Goal: Task Accomplishment & Management: Manage account settings

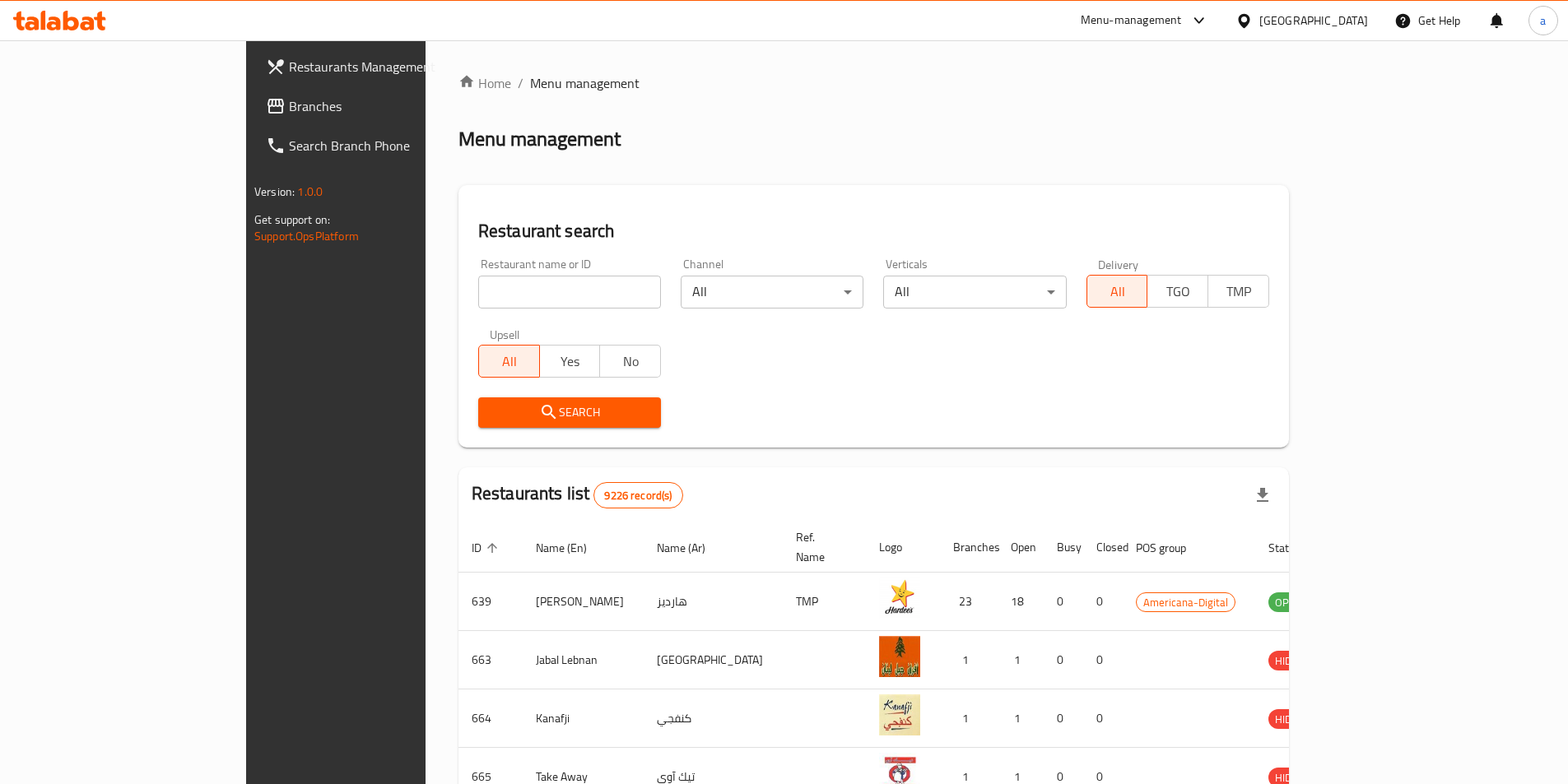
click at [1348, 24] on div "Qatar" at bounding box center [1314, 21] width 109 height 18
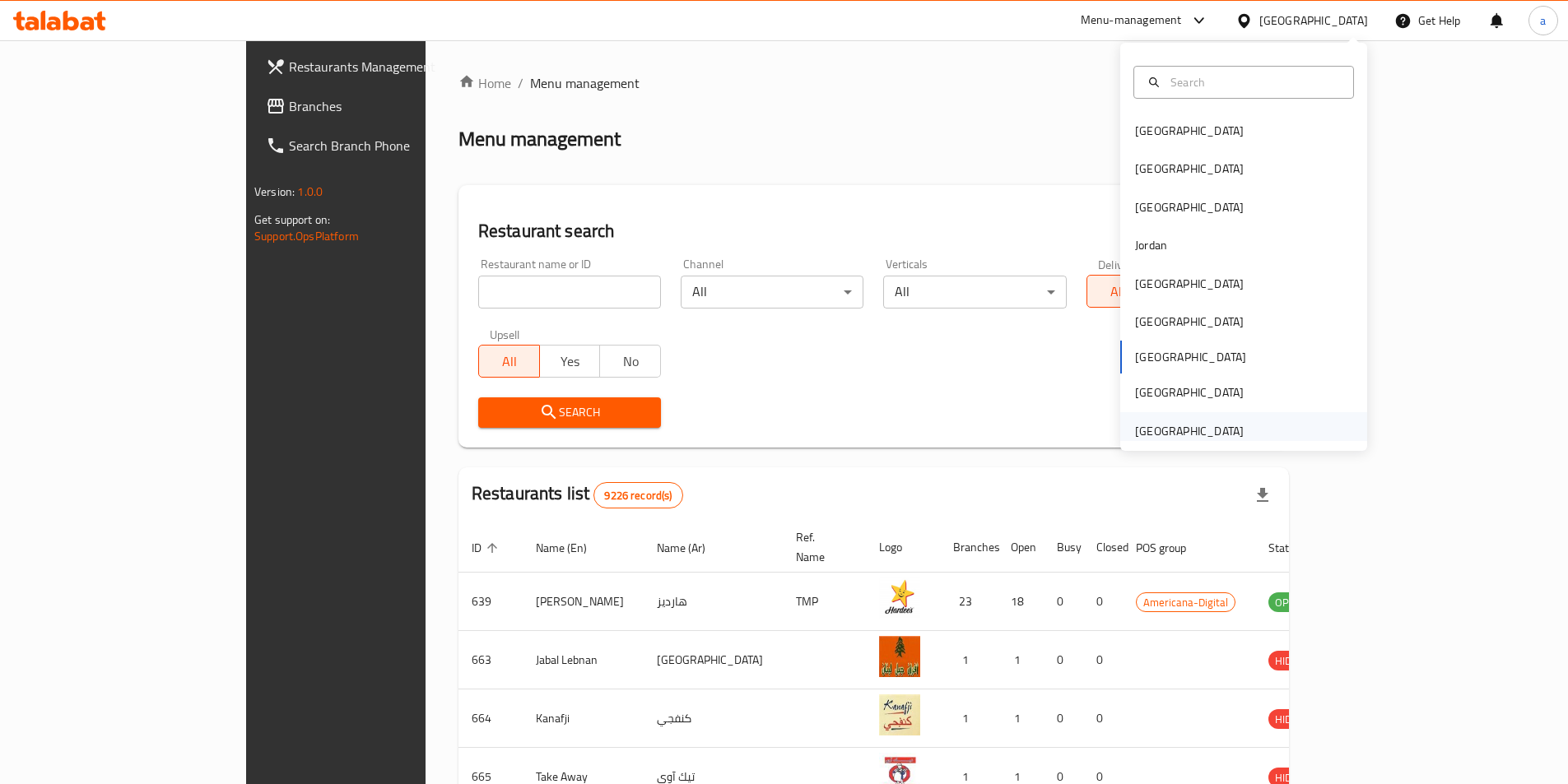
click at [1198, 430] on div "[GEOGRAPHIC_DATA]" at bounding box center [1189, 431] width 109 height 18
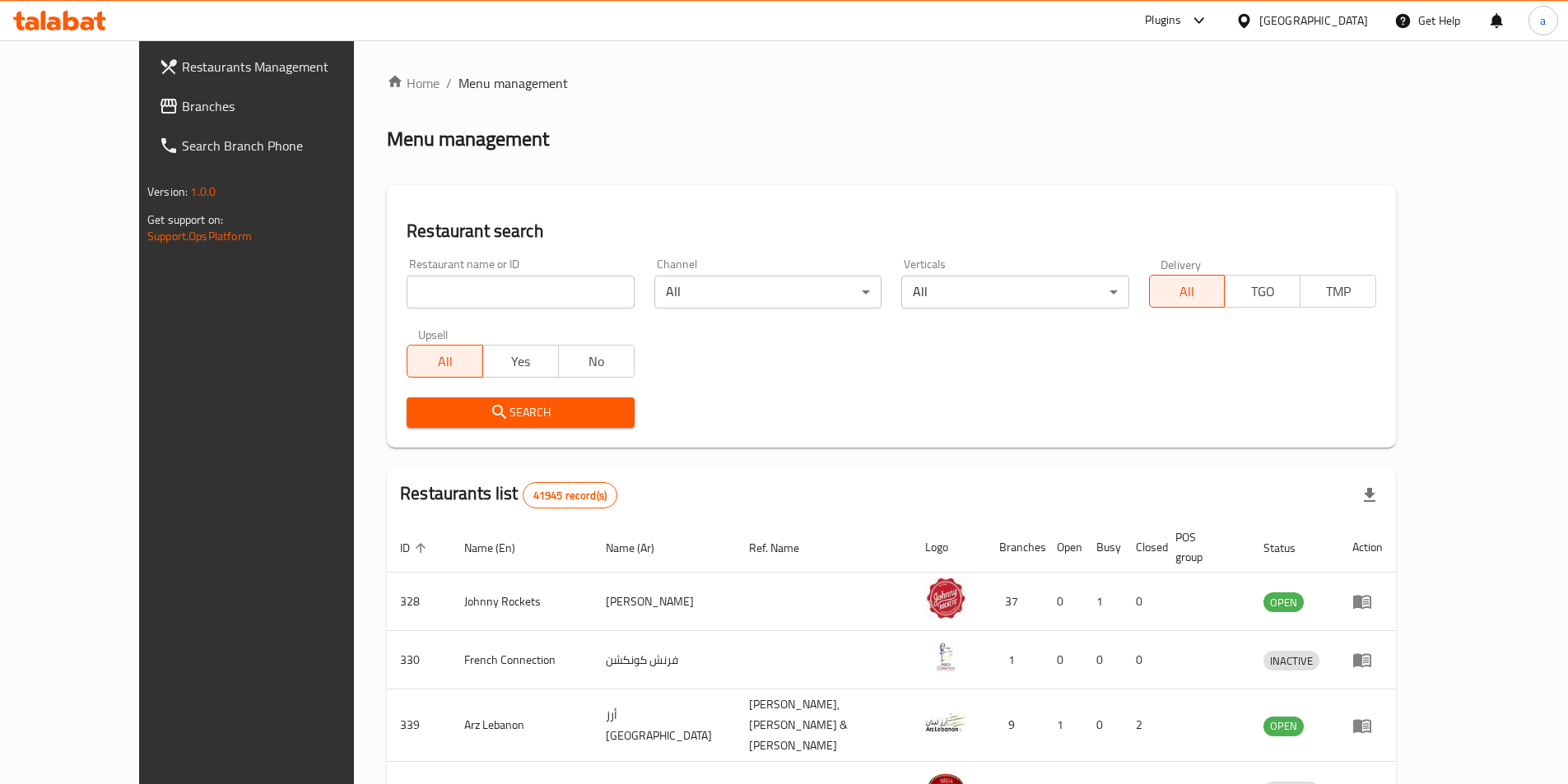
click at [182, 111] on span "Branches" at bounding box center [285, 106] width 206 height 20
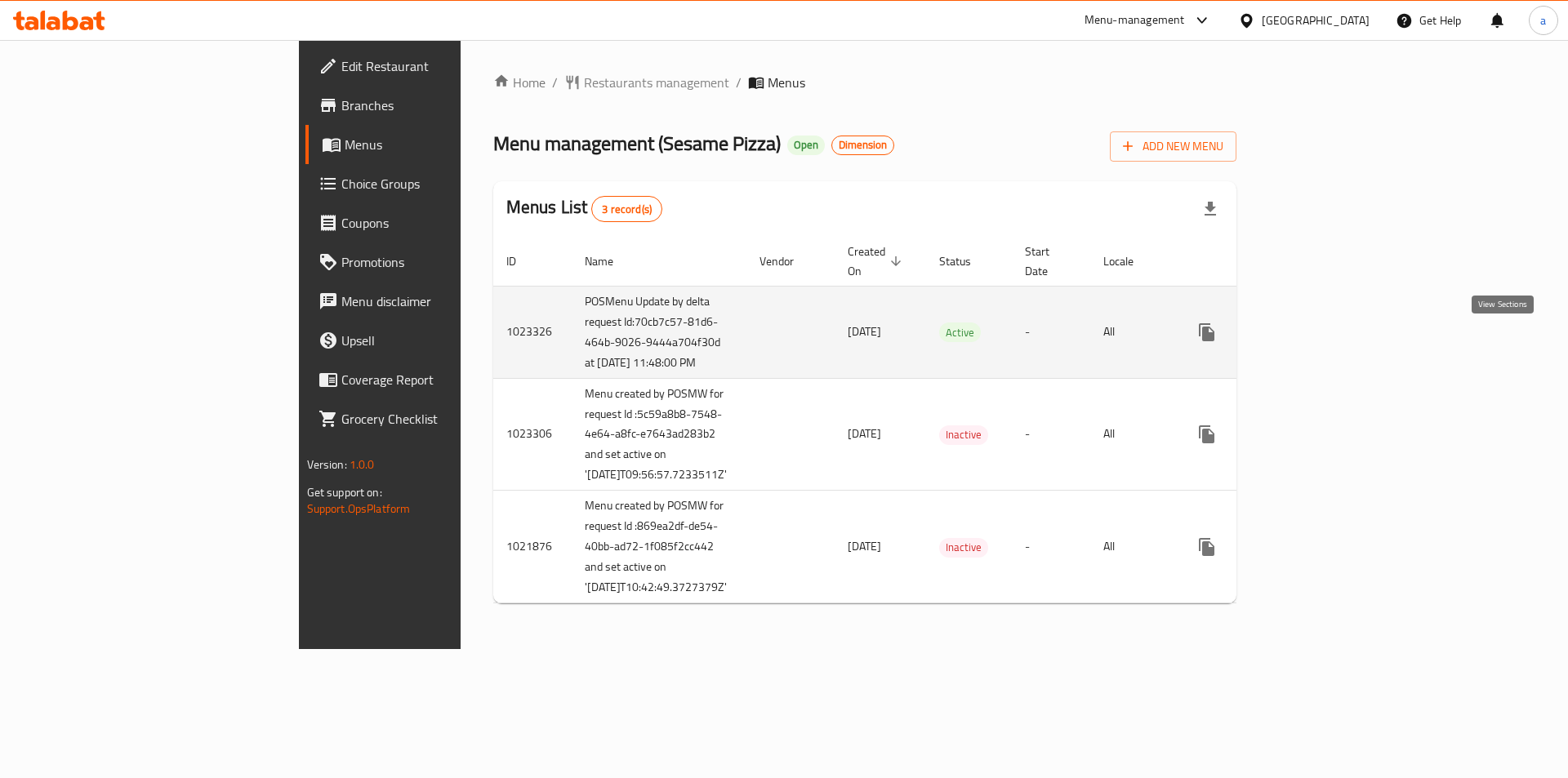
click at [1344, 352] on link "enhanced table" at bounding box center [1324, 332] width 39 height 39
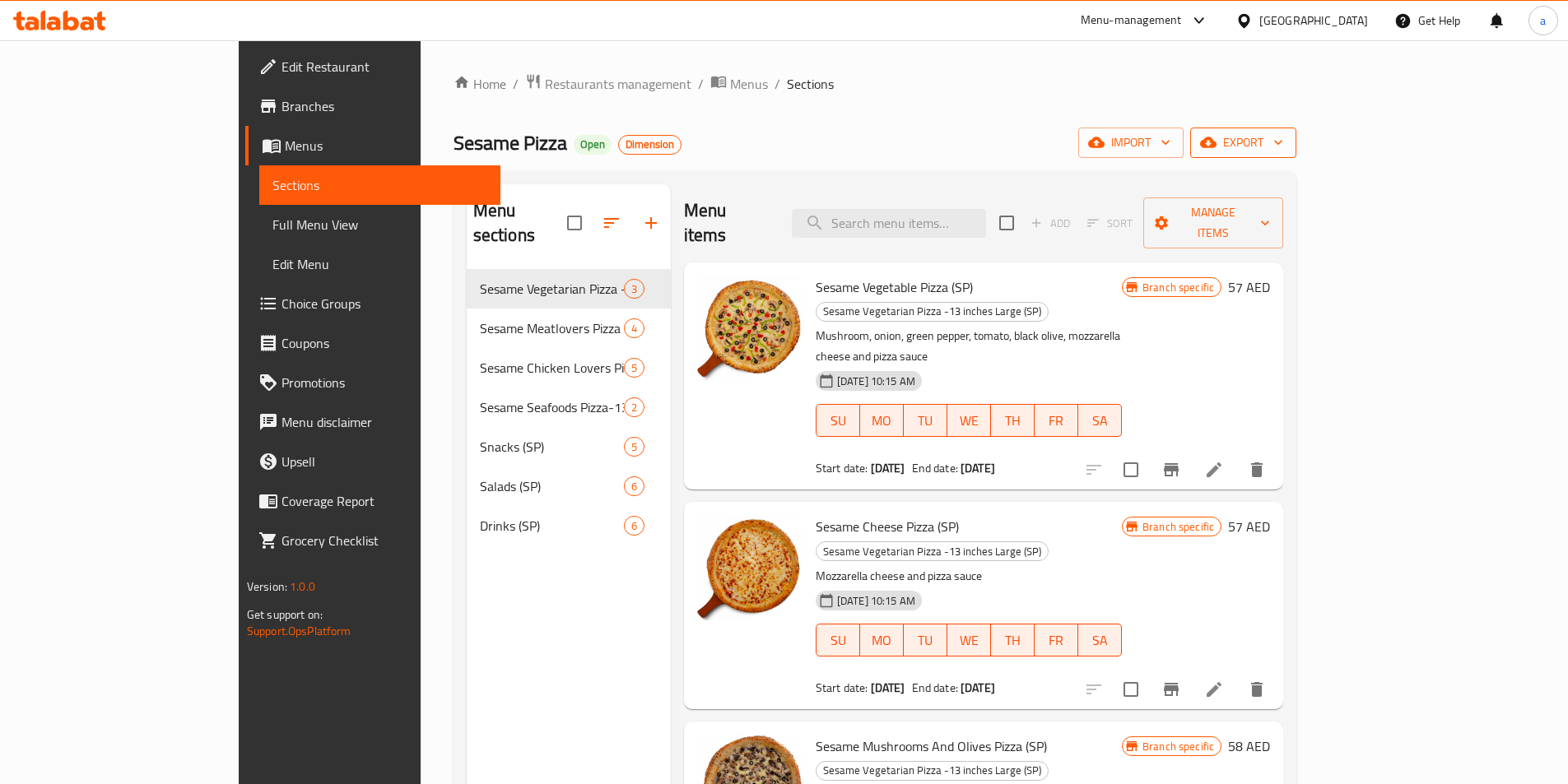
click at [1283, 149] on span "export" at bounding box center [1243, 142] width 79 height 21
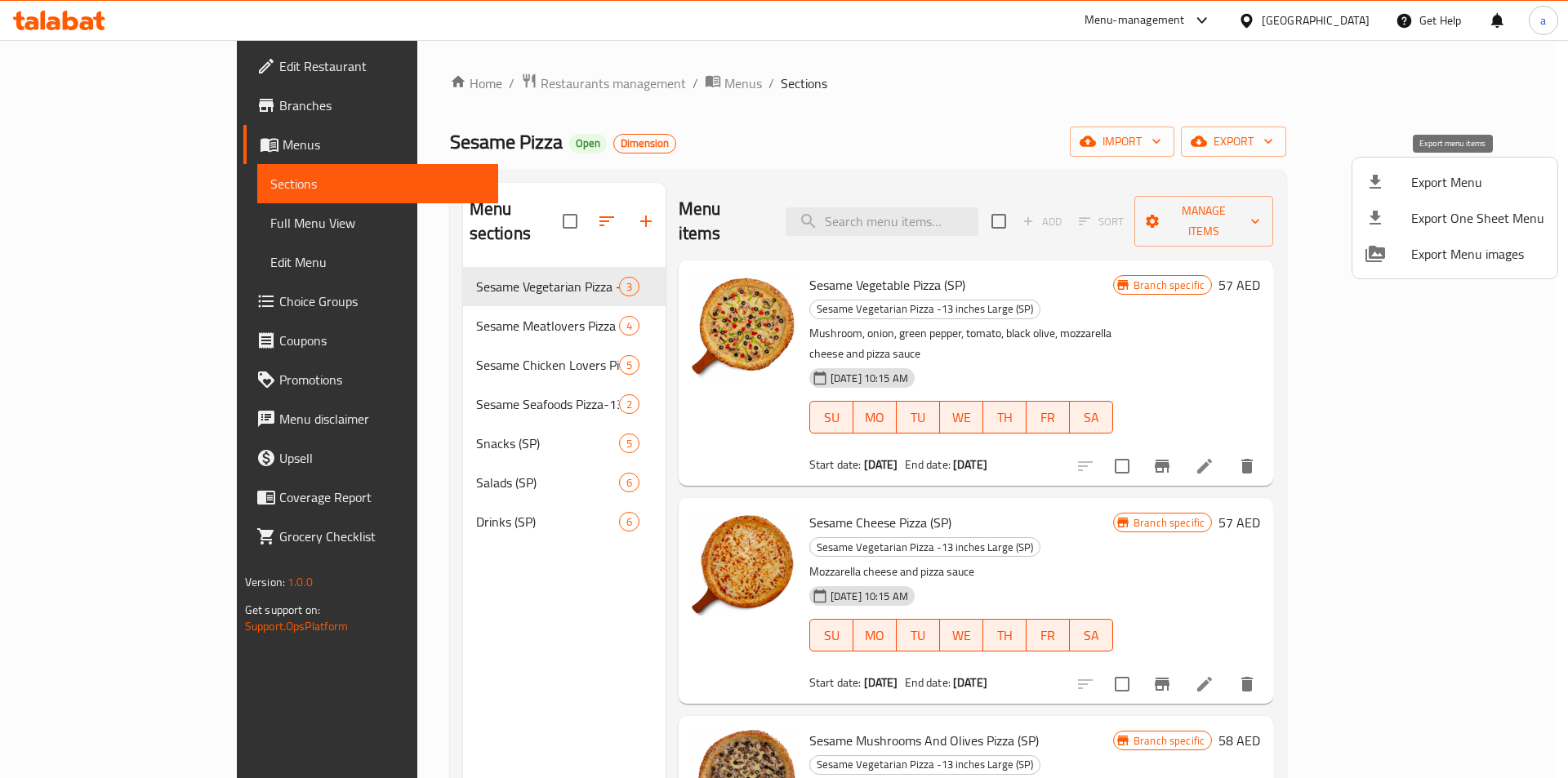
click at [1415, 182] on span "Export Menu" at bounding box center [1478, 182] width 133 height 20
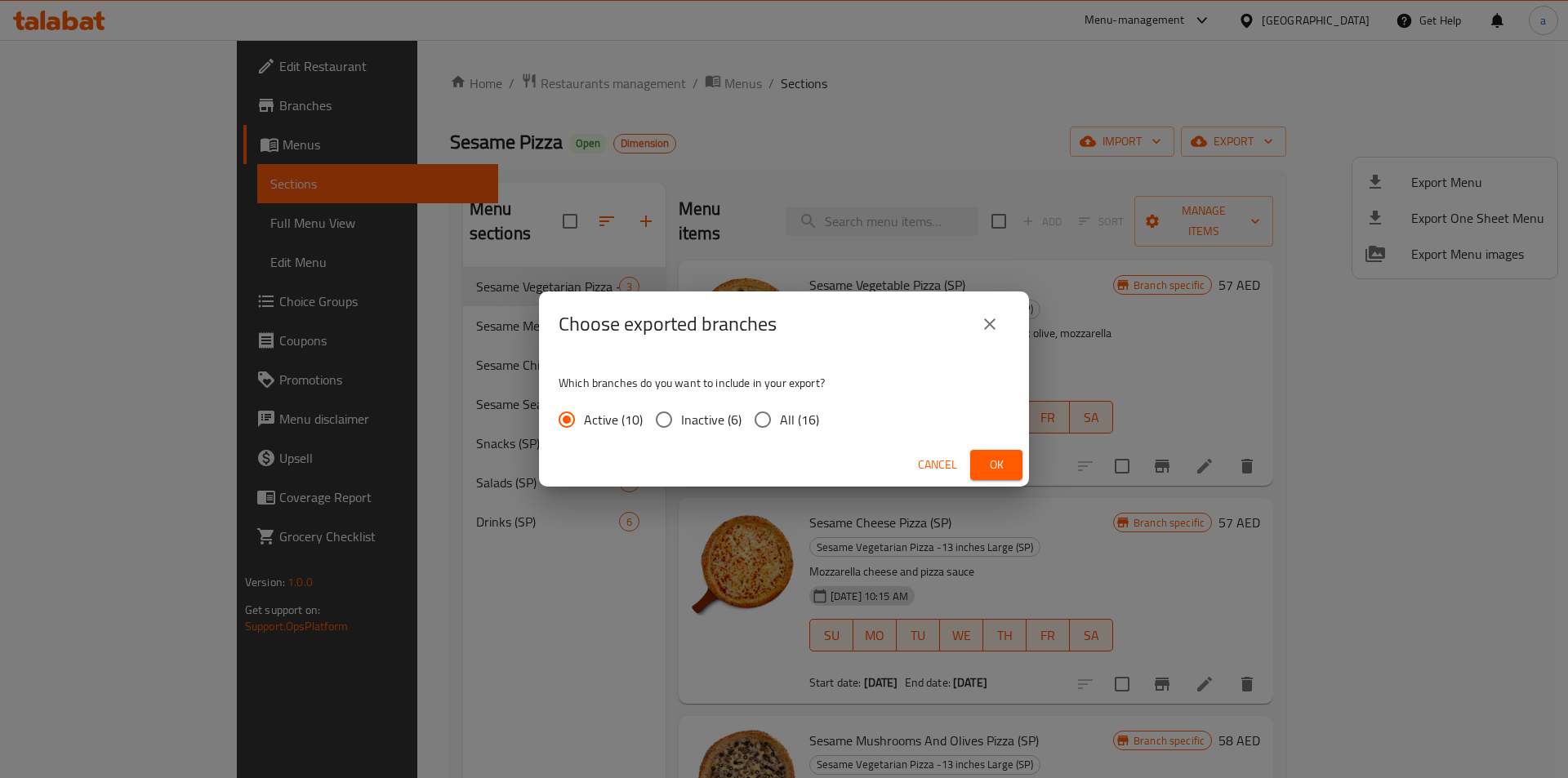
click at [783, 424] on span "All (16)" at bounding box center [799, 420] width 39 height 20
click at [780, 424] on input "All (16)" at bounding box center [762, 419] width 34 height 34
radio input "true"
click at [991, 455] on span "Ok" at bounding box center [996, 464] width 26 height 21
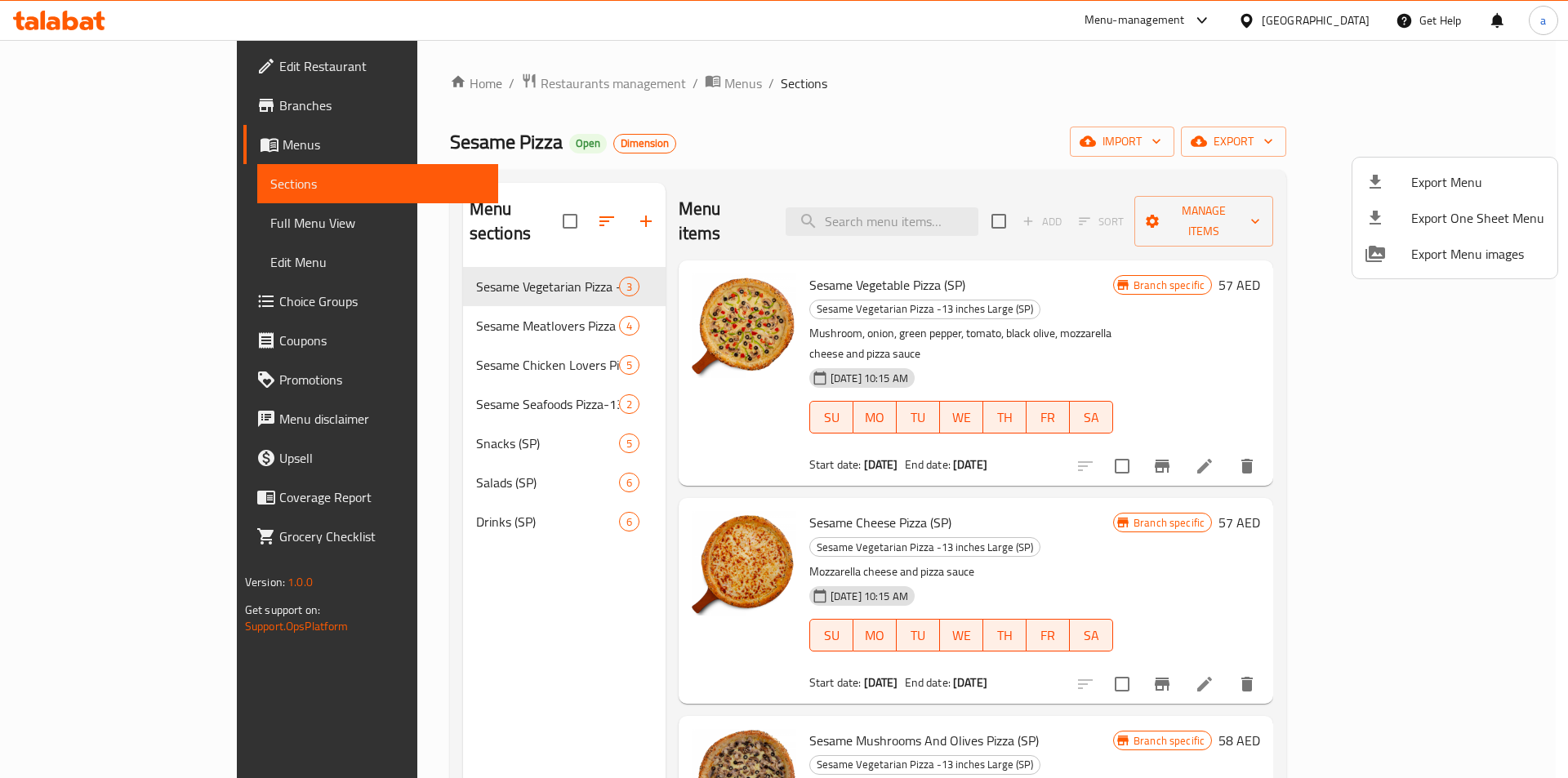
click at [1015, 131] on div at bounding box center [784, 389] width 1568 height 778
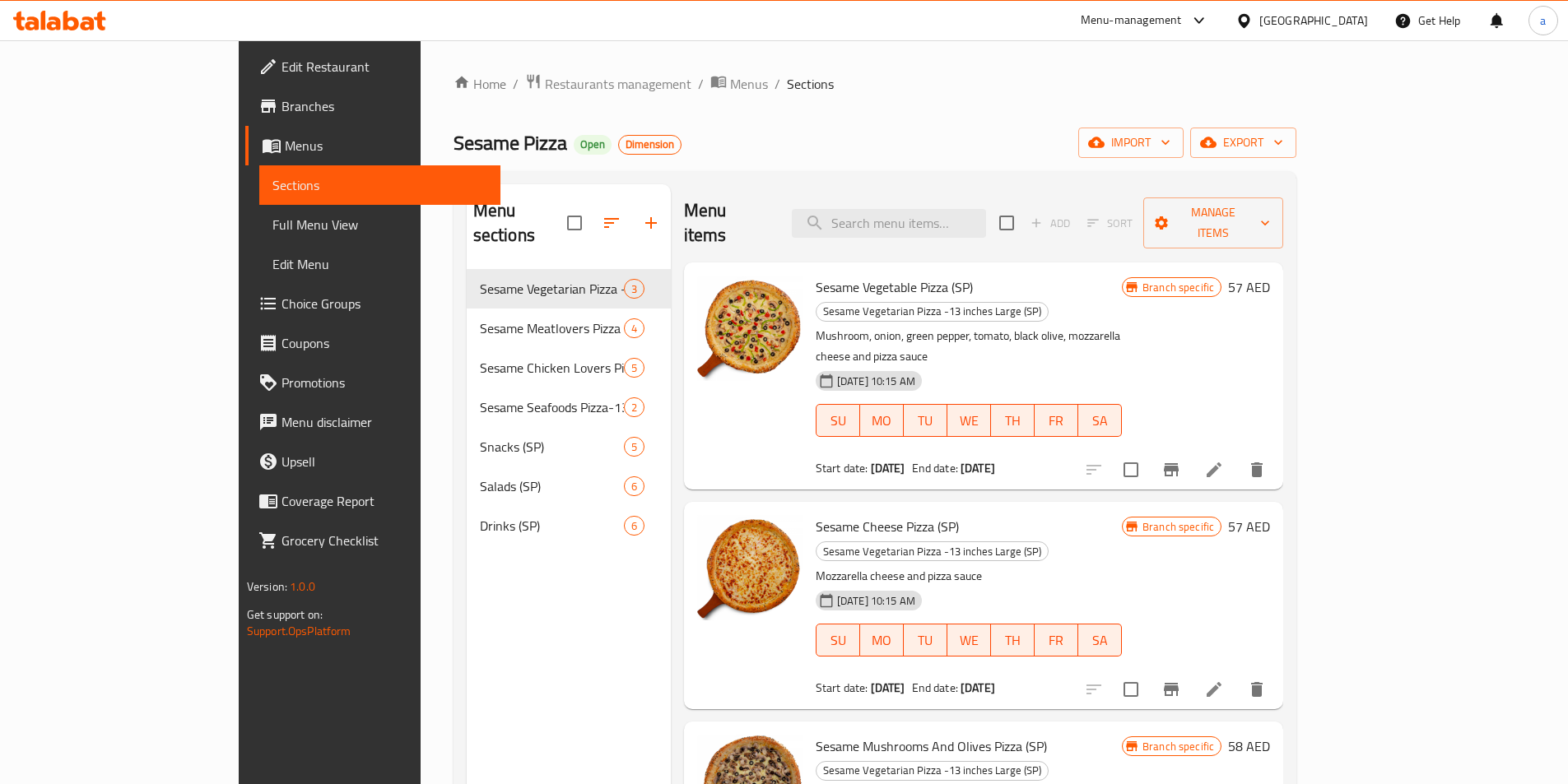
click at [705, 109] on div "Home / Restaurants management / Menus / Sections Sesame Pizza Open Dimension im…" at bounding box center [875, 527] width 844 height 909
click at [282, 62] on span "Edit Restaurant" at bounding box center [385, 67] width 206 height 20
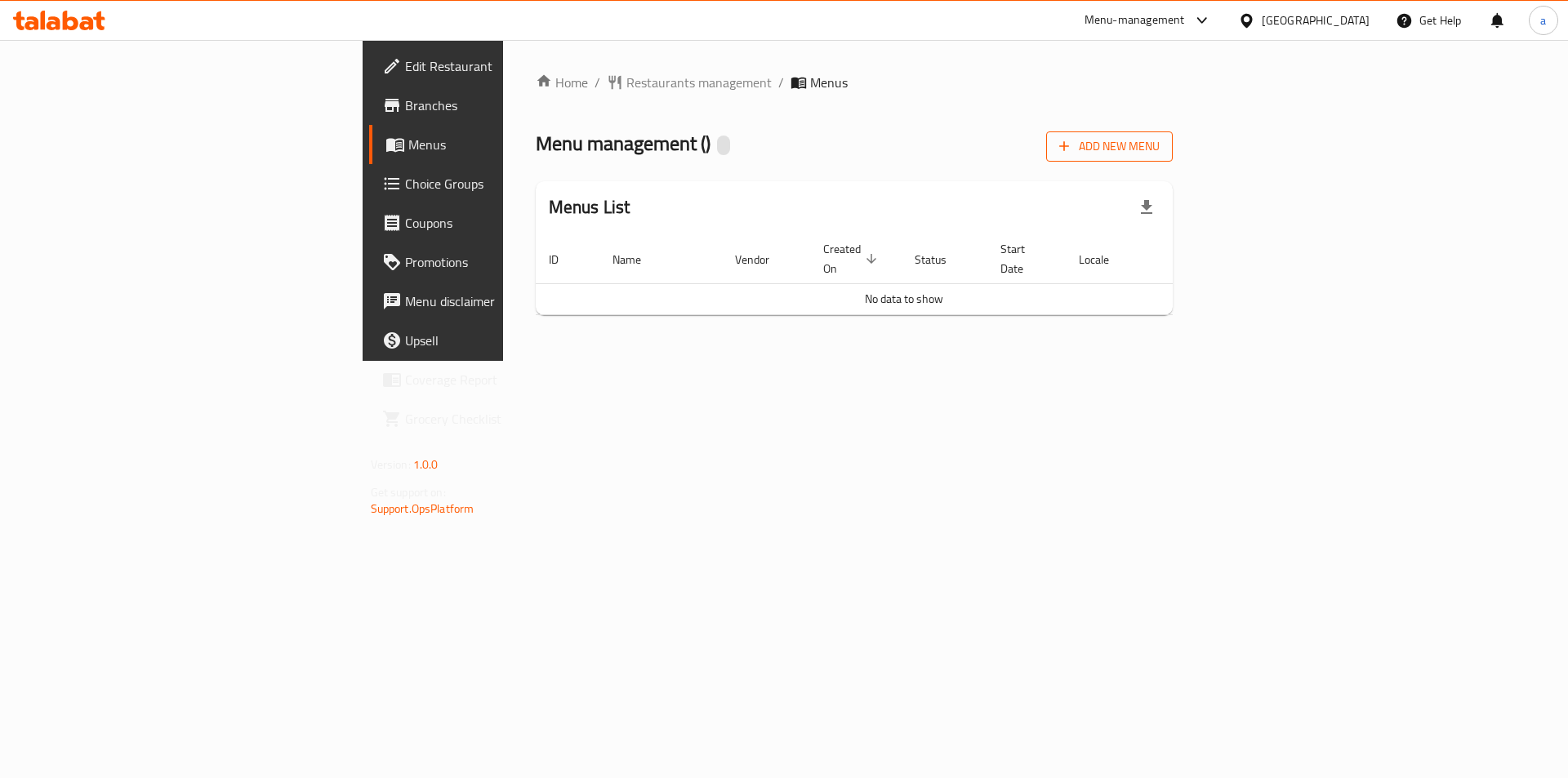
click at [1160, 138] on span "Add New Menu" at bounding box center [1109, 146] width 100 height 21
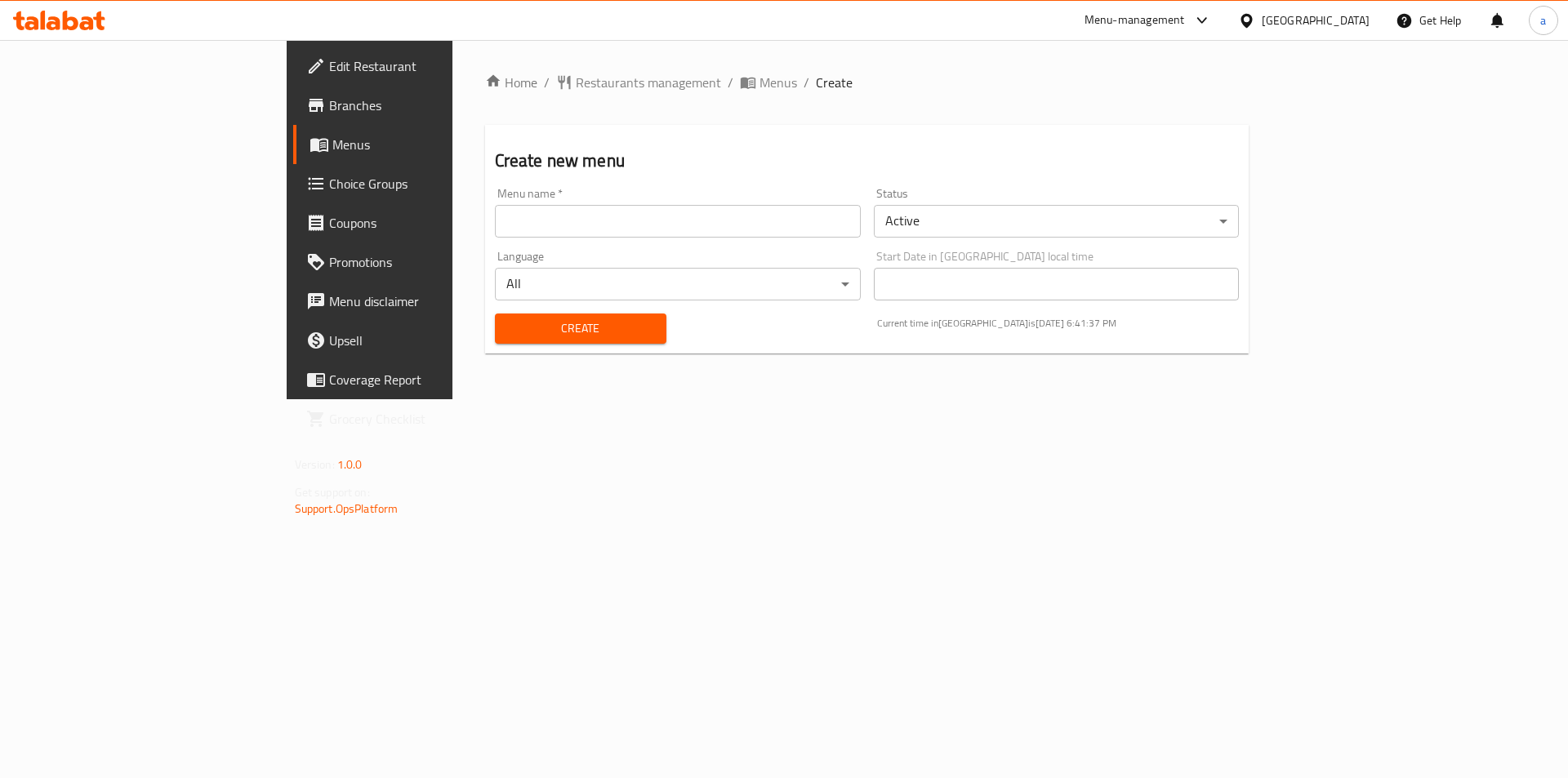
click at [543, 222] on input "text" at bounding box center [677, 221] width 366 height 32
type input "10/10"
click at [494, 314] on button "Create" at bounding box center [580, 328] width 172 height 30
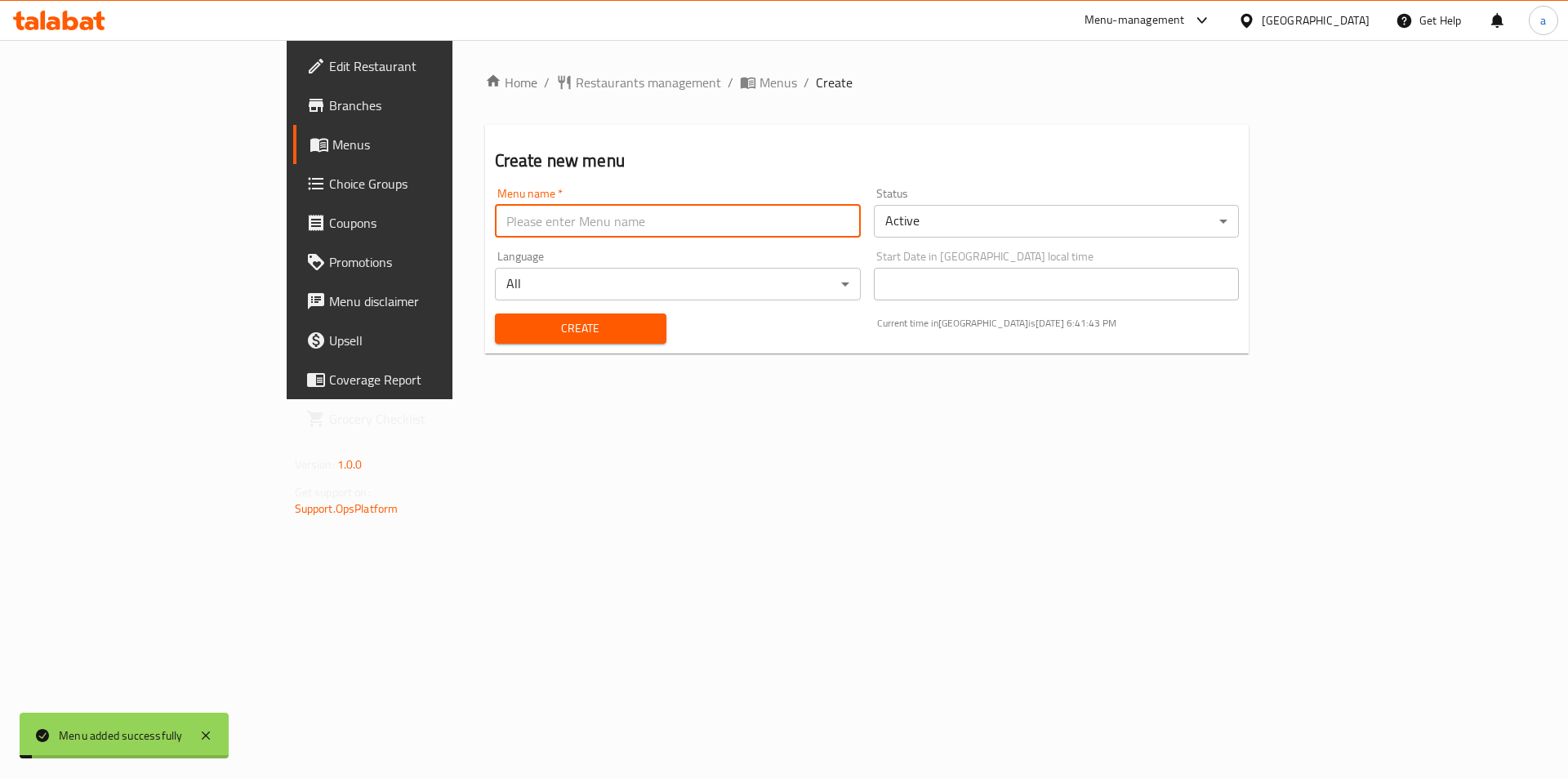
click at [333, 145] on span "Menus" at bounding box center [434, 144] width 203 height 20
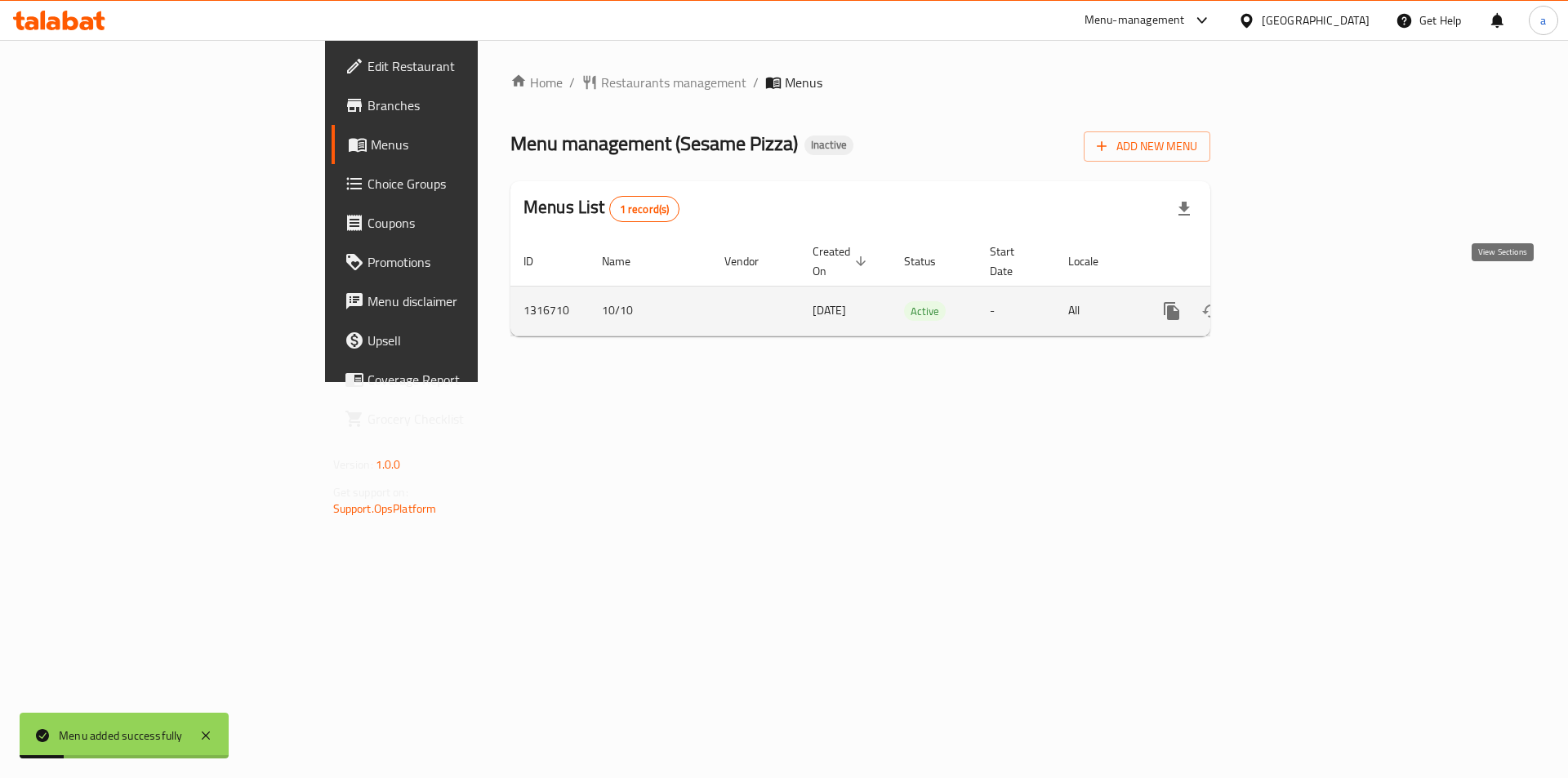
click at [1297, 304] on icon "enhanced table" at bounding box center [1289, 311] width 15 height 15
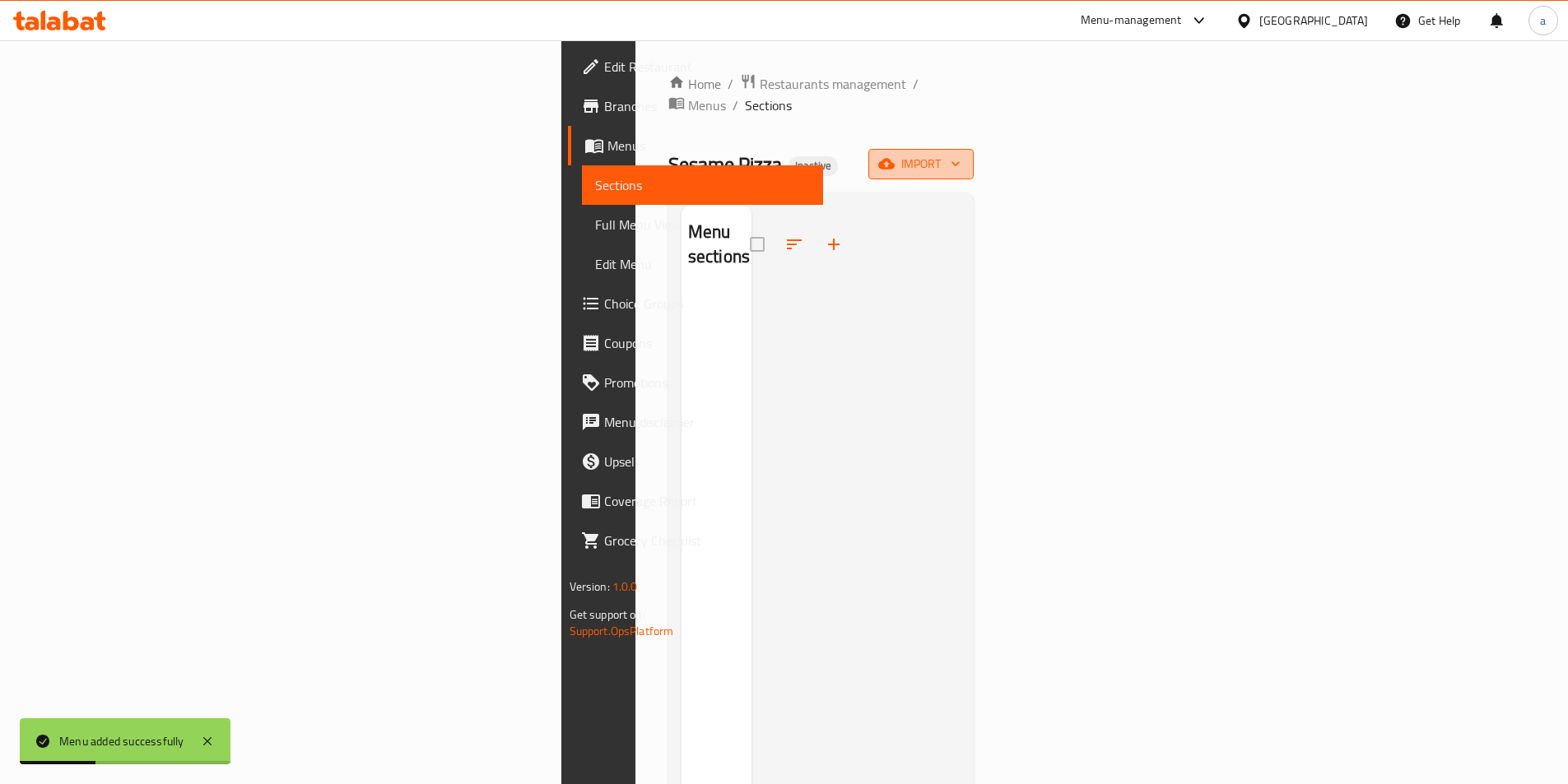
click at [963, 155] on icon "button" at bounding box center [956, 164] width 17 height 17
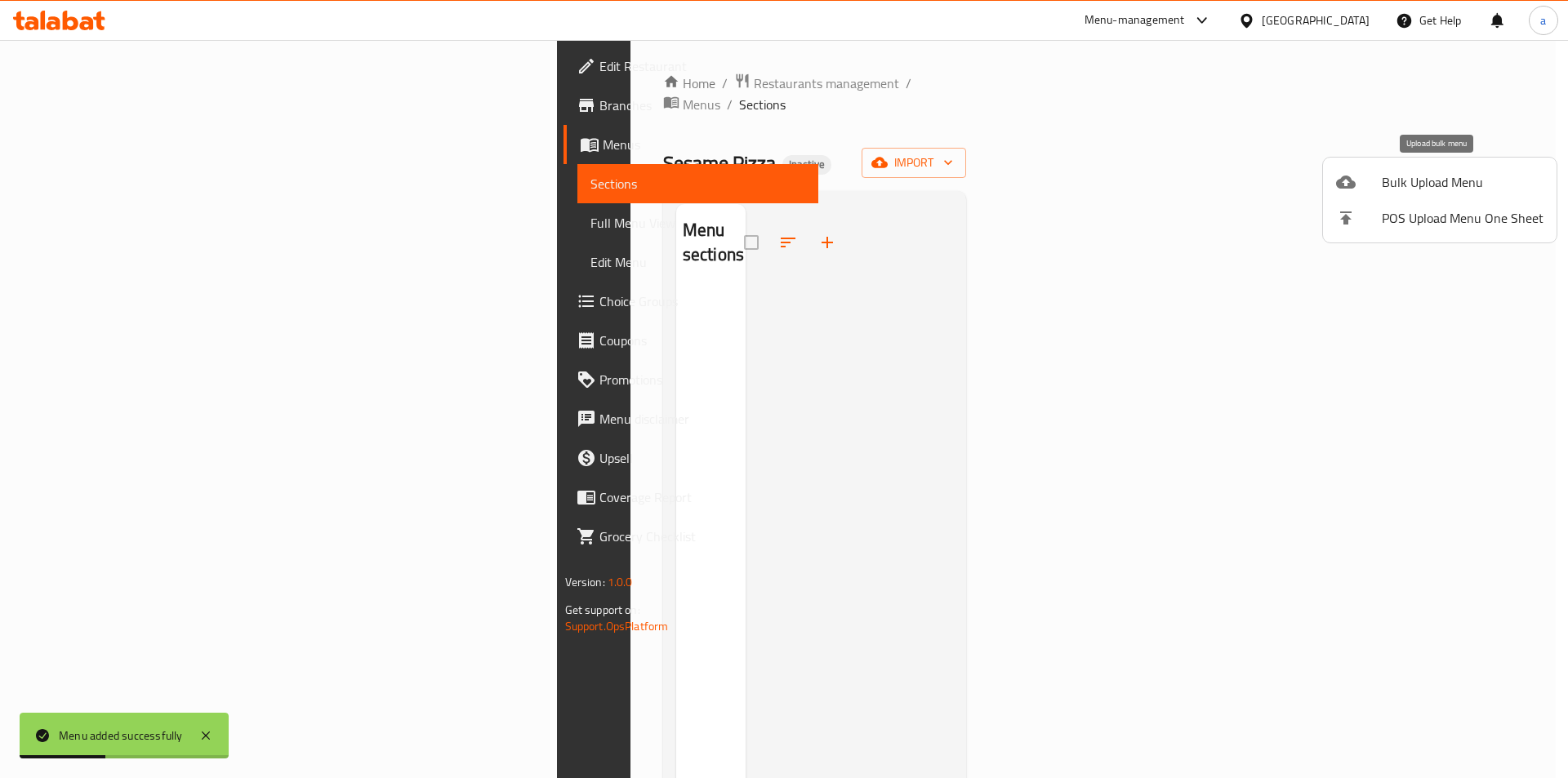
click at [1401, 185] on span "Bulk Upload Menu" at bounding box center [1462, 182] width 162 height 20
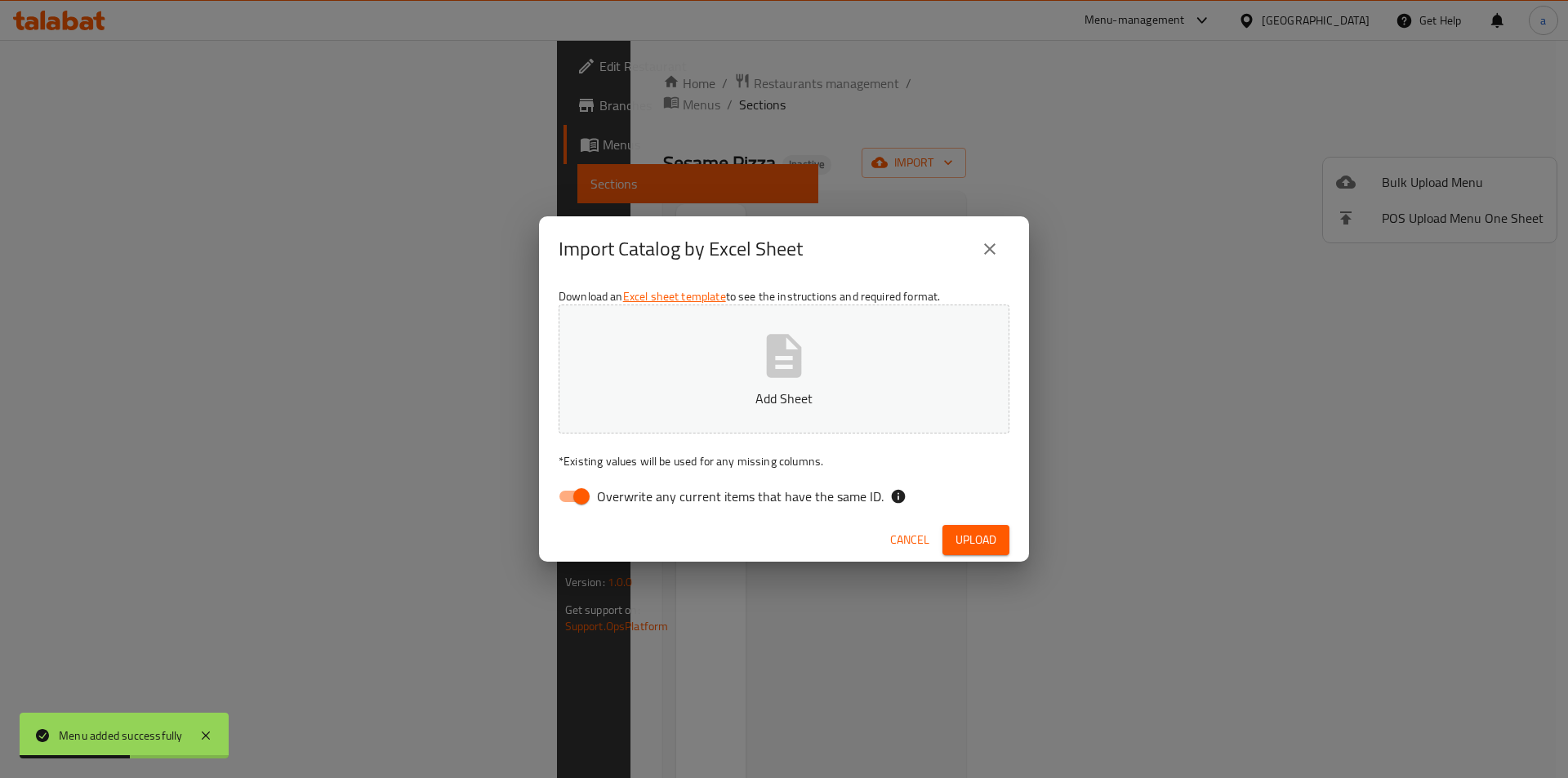
click at [574, 501] on input "Overwrite any current items that have the same ID." at bounding box center [582, 496] width 93 height 31
checkbox input "false"
click at [673, 356] on button "Add Sheet" at bounding box center [783, 369] width 450 height 129
click at [919, 535] on span "Cancel" at bounding box center [909, 540] width 39 height 21
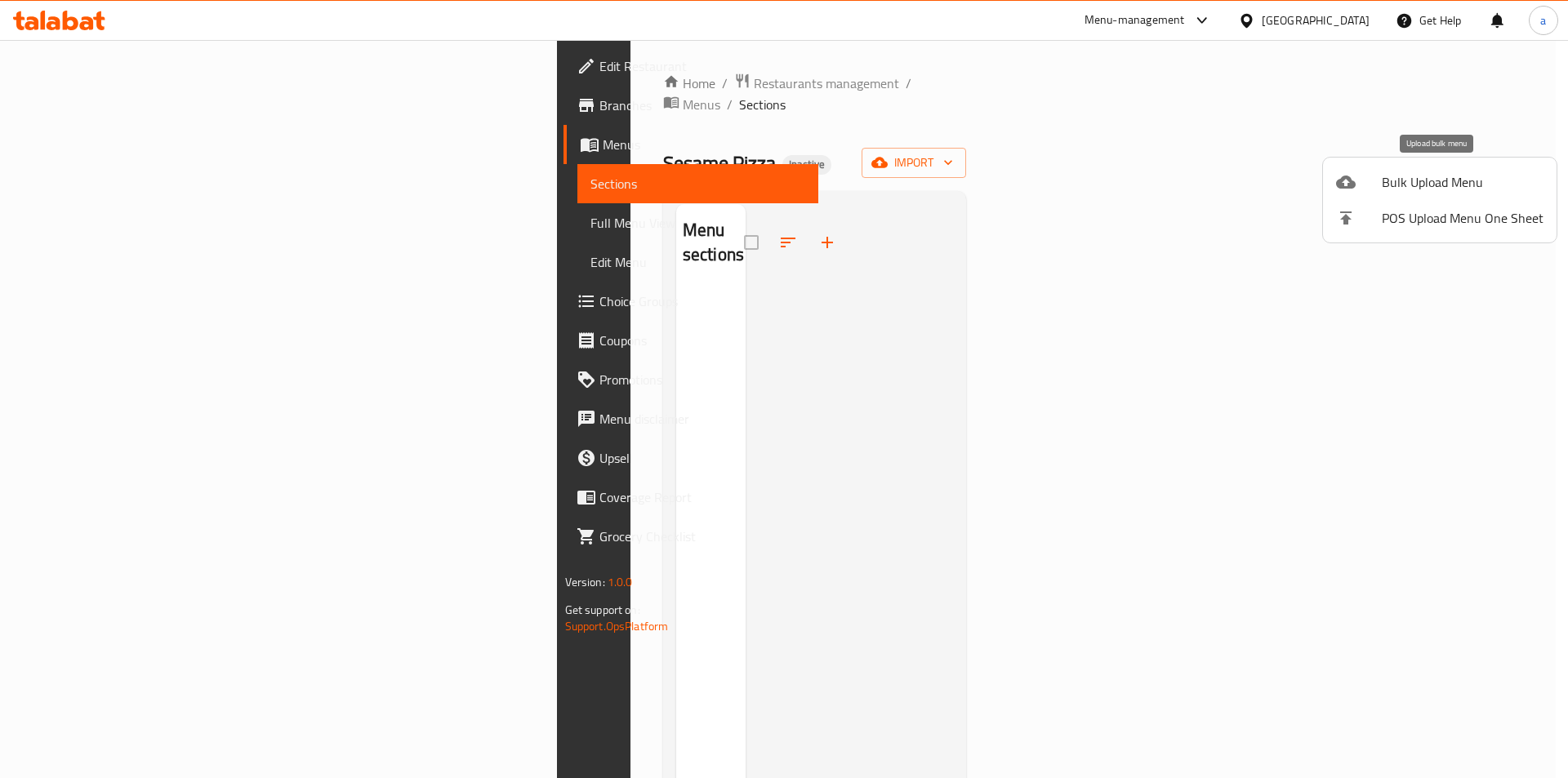
click at [1409, 178] on span "Bulk Upload Menu" at bounding box center [1462, 182] width 162 height 20
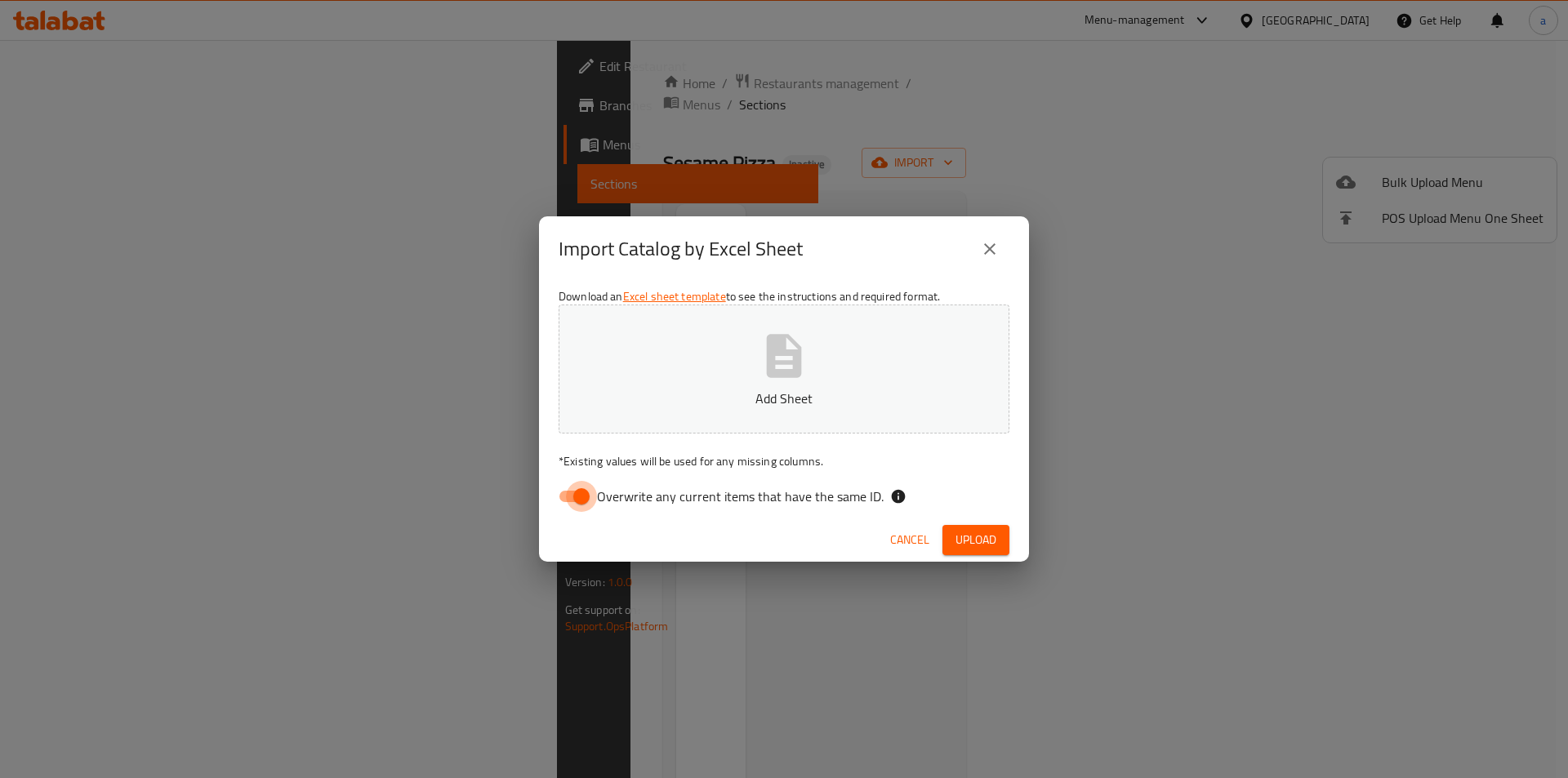
click at [569, 498] on input "Overwrite any current items that have the same ID." at bounding box center [582, 496] width 93 height 31
checkbox input "false"
click at [770, 276] on div "Import Catalog by Excel Sheet" at bounding box center [784, 249] width 490 height 66
click at [762, 352] on icon "button" at bounding box center [783, 356] width 52 height 52
click at [974, 550] on button "Upload" at bounding box center [976, 540] width 67 height 30
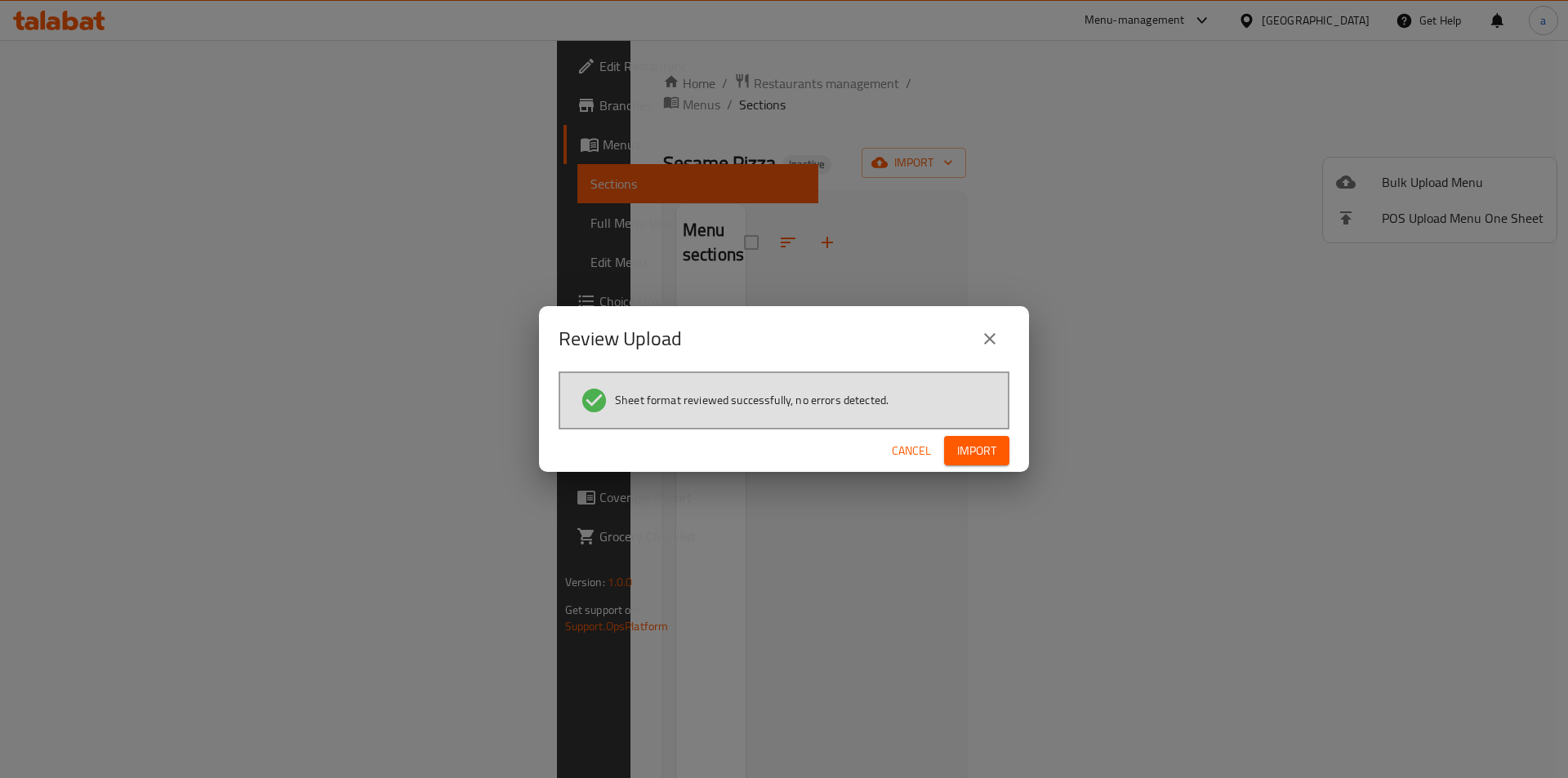
click at [975, 455] on span "Import" at bounding box center [976, 450] width 39 height 21
click at [976, 455] on span "Import" at bounding box center [976, 450] width 39 height 21
click at [968, 456] on span "Import" at bounding box center [976, 450] width 39 height 21
click at [968, 456] on button "Import" at bounding box center [976, 451] width 66 height 30
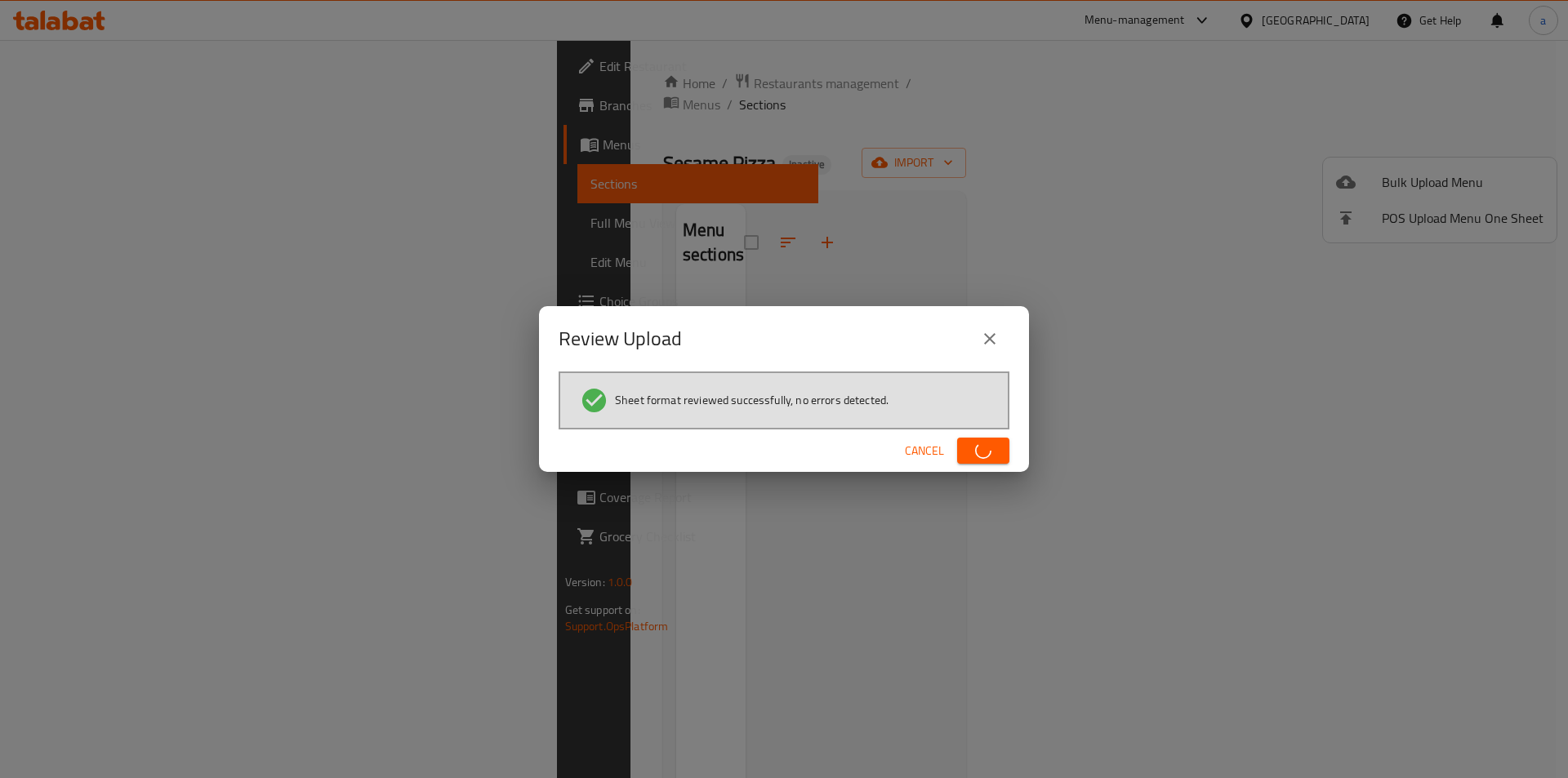
click at [968, 456] on button "button" at bounding box center [982, 450] width 52 height 26
click at [968, 456] on span "Import" at bounding box center [976, 450] width 39 height 21
click at [968, 456] on button "Import" at bounding box center [976, 451] width 66 height 30
click at [968, 456] on button "button" at bounding box center [982, 450] width 52 height 26
click at [970, 456] on span "button" at bounding box center [982, 450] width 26 height 17
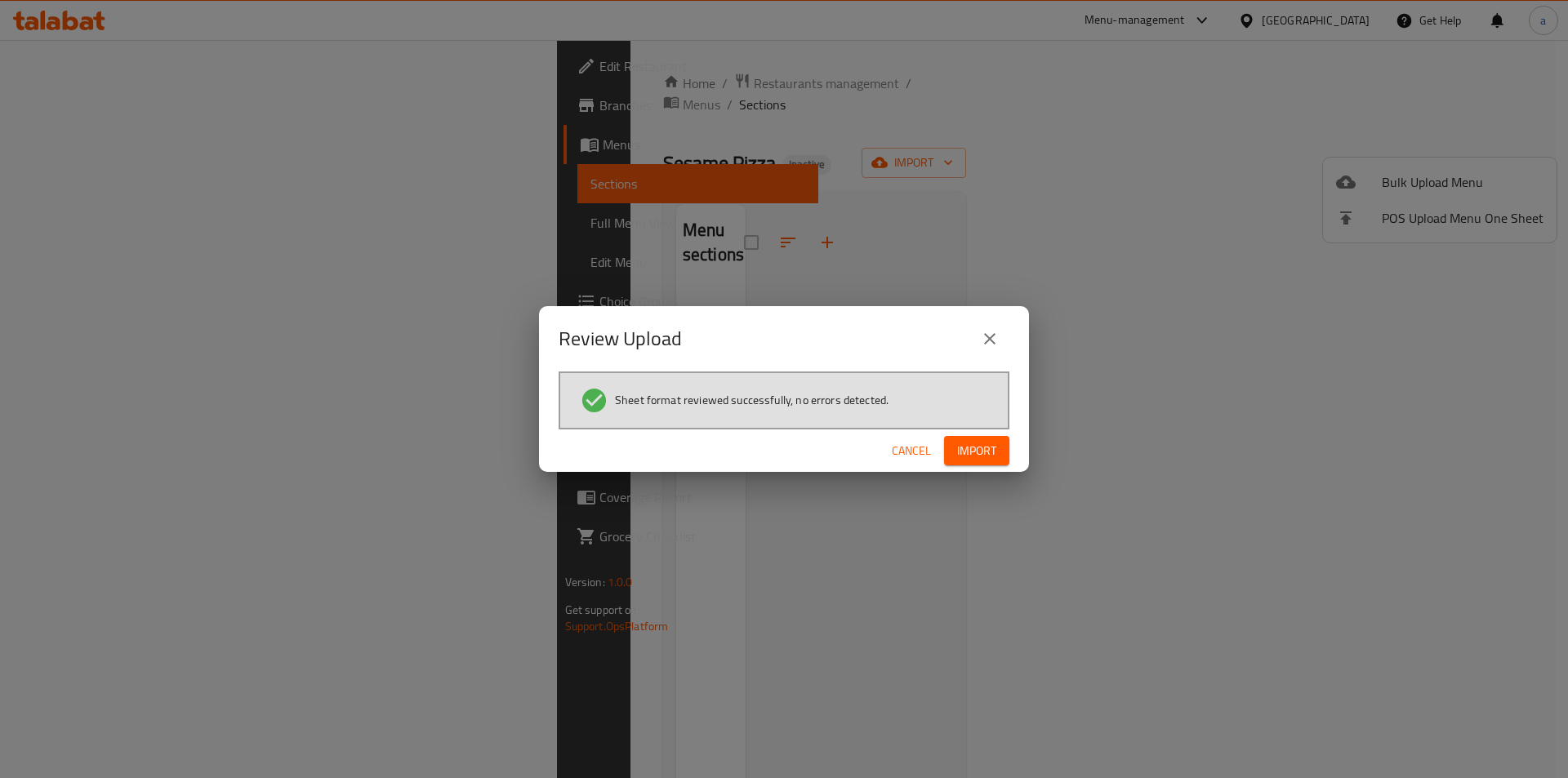
click at [957, 441] on span "Import" at bounding box center [976, 450] width 39 height 21
click at [957, 441] on button "Import" at bounding box center [976, 451] width 66 height 30
click at [928, 450] on span "Cancel" at bounding box center [911, 450] width 39 height 21
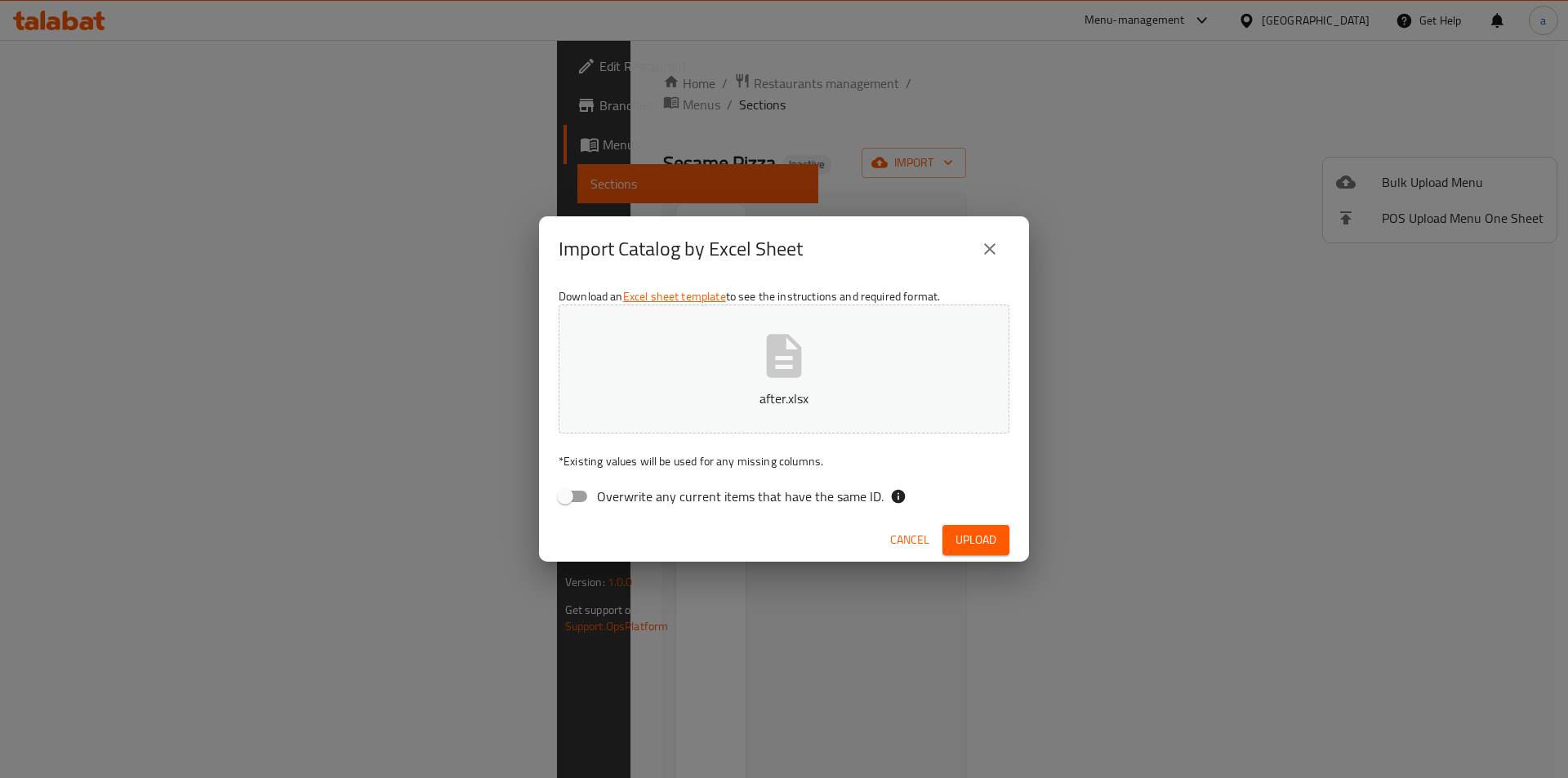
click at [1001, 542] on button "Upload" at bounding box center [976, 540] width 67 height 30
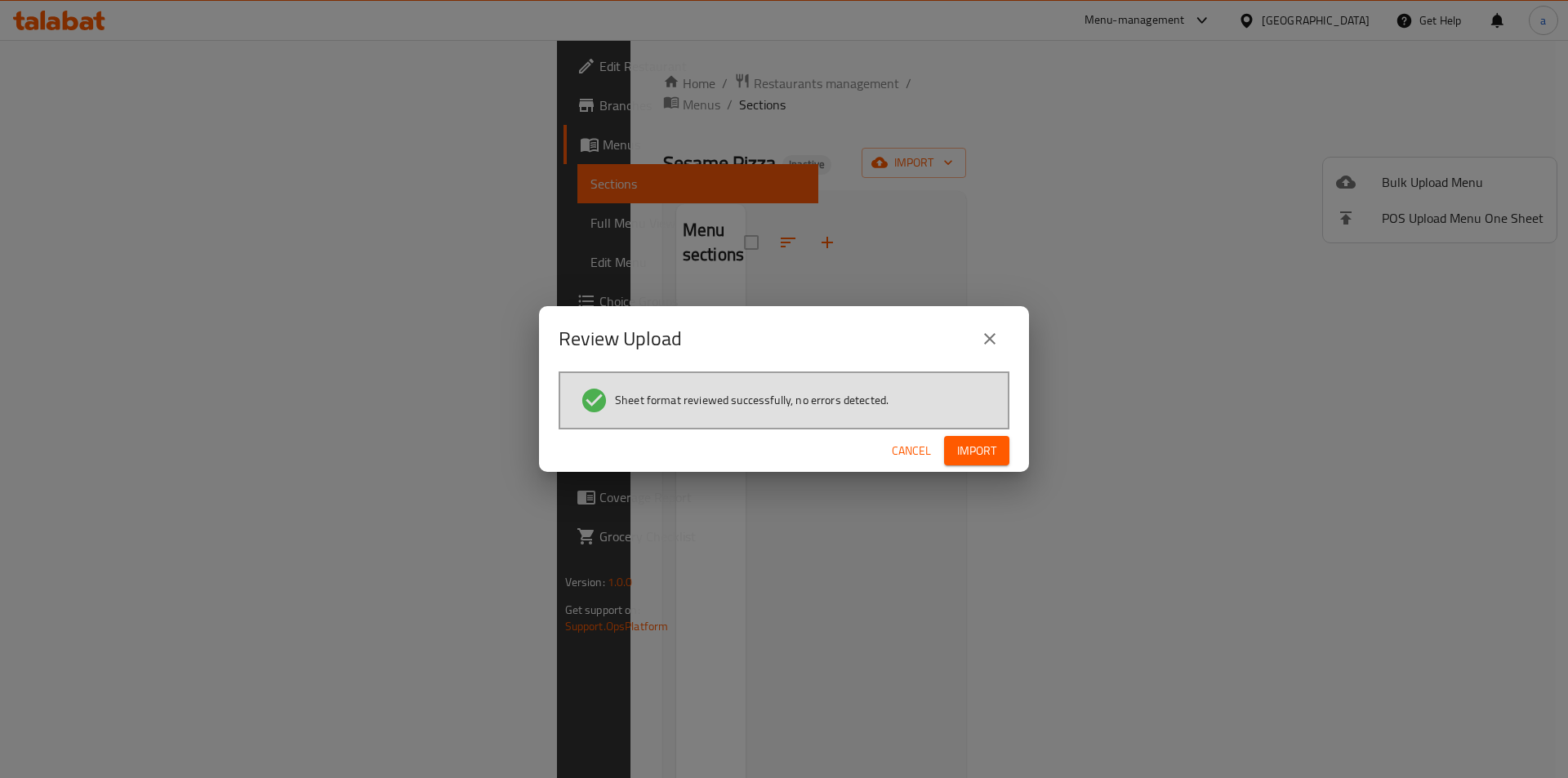
click at [985, 457] on span "Import" at bounding box center [976, 450] width 39 height 21
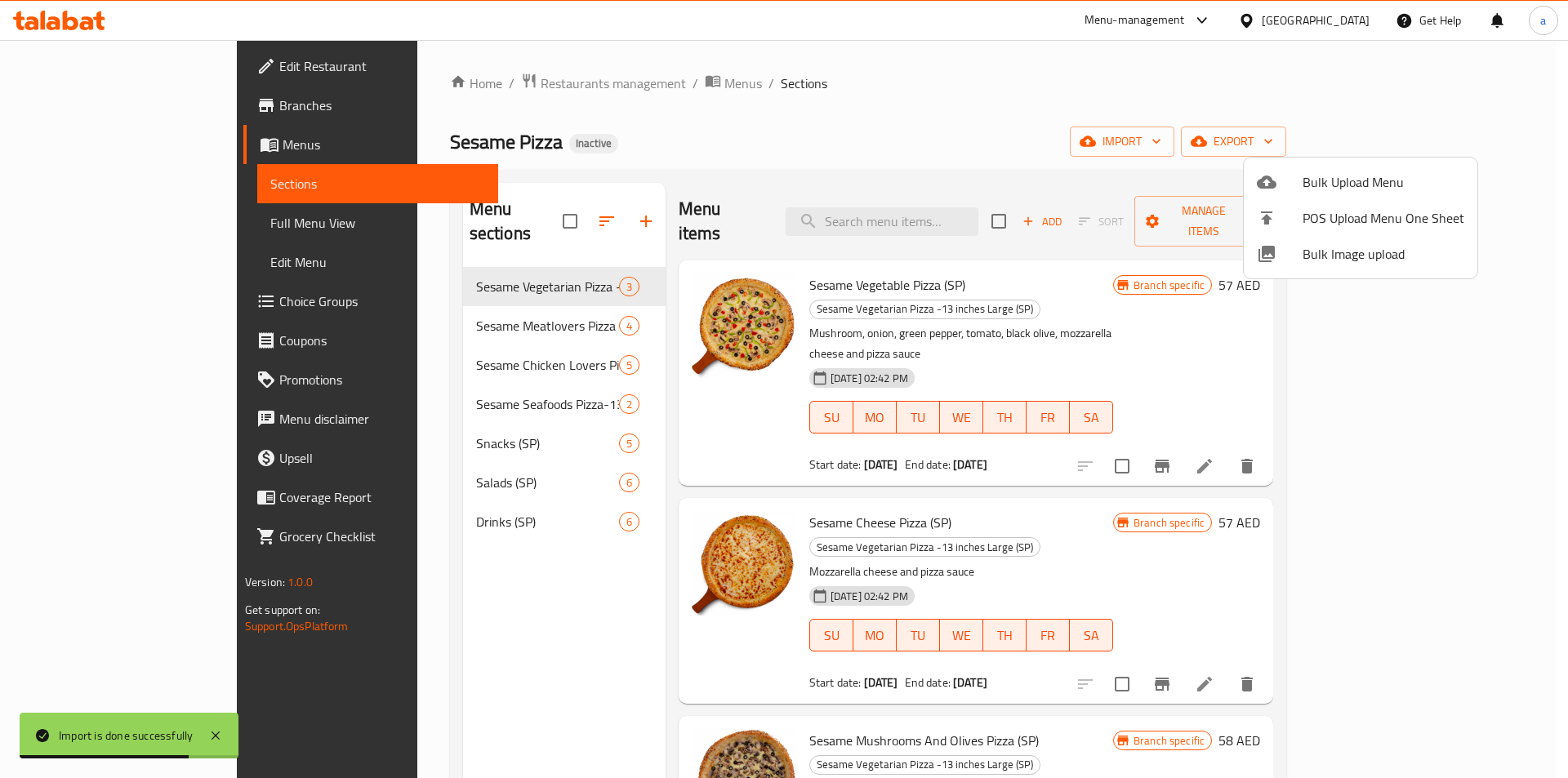
click at [1101, 122] on div at bounding box center [784, 389] width 1568 height 778
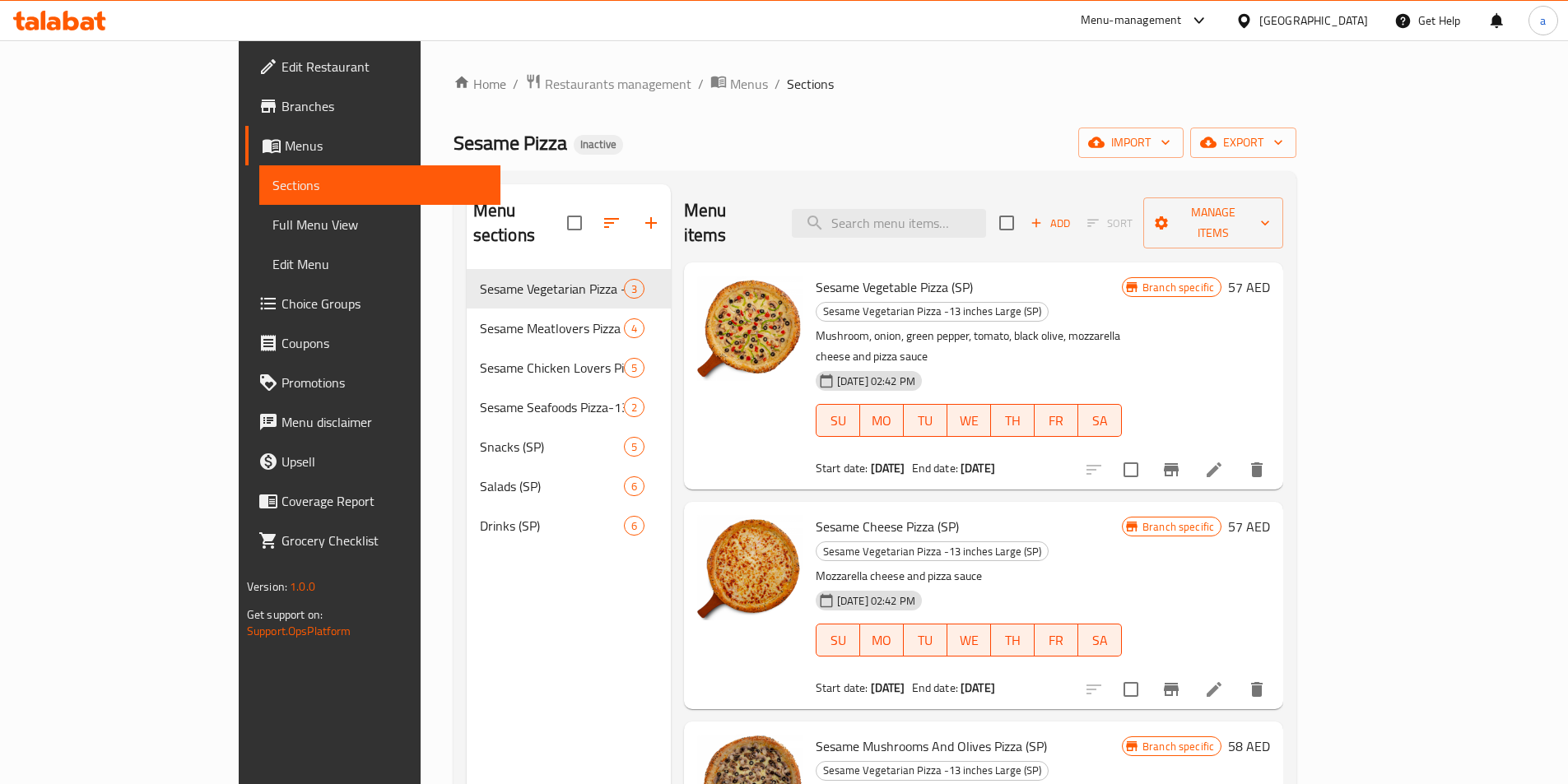
click at [285, 153] on span "Menus" at bounding box center [386, 145] width 202 height 20
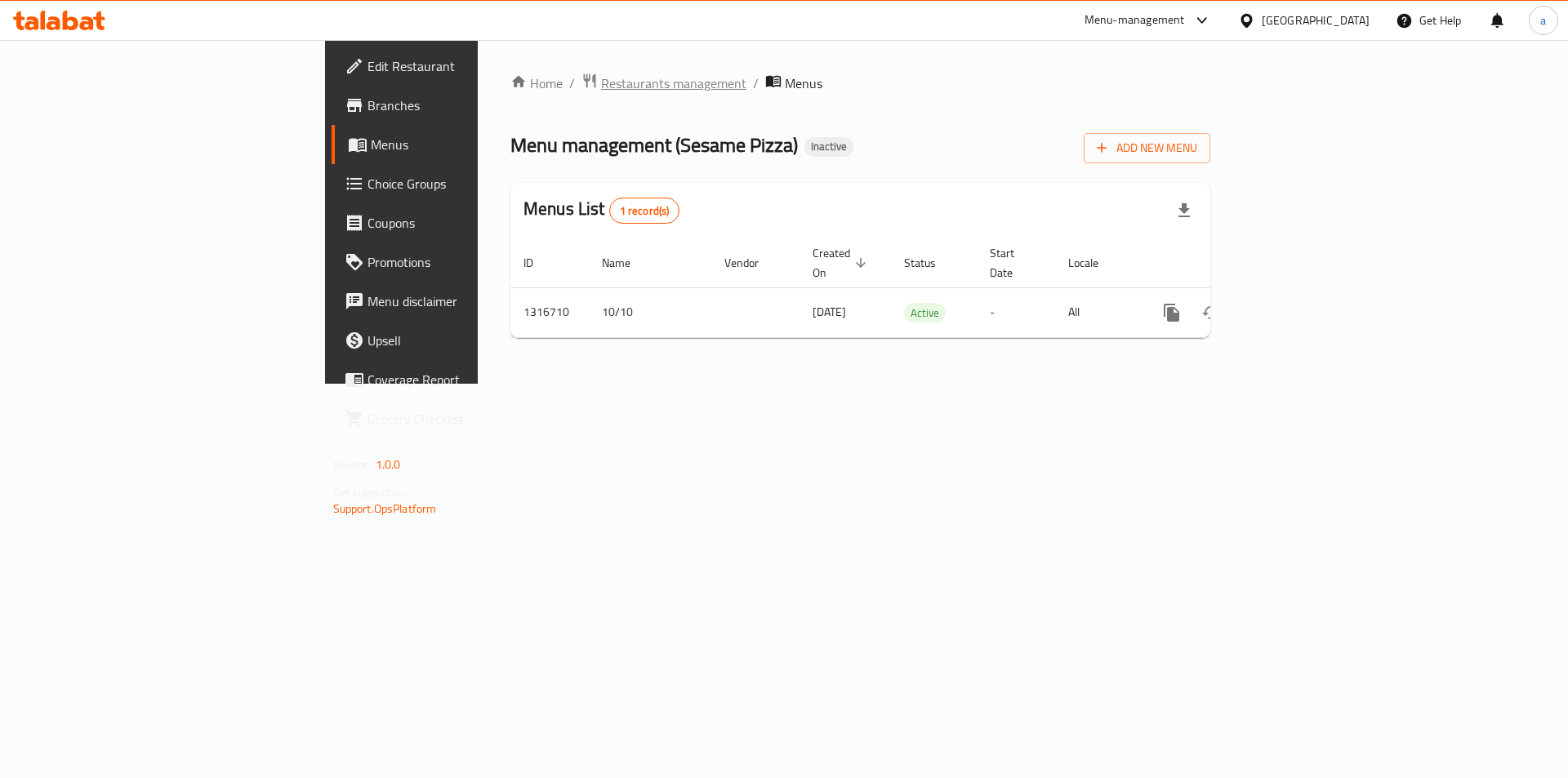
click at [601, 83] on span "Restaurants management" at bounding box center [673, 84] width 145 height 20
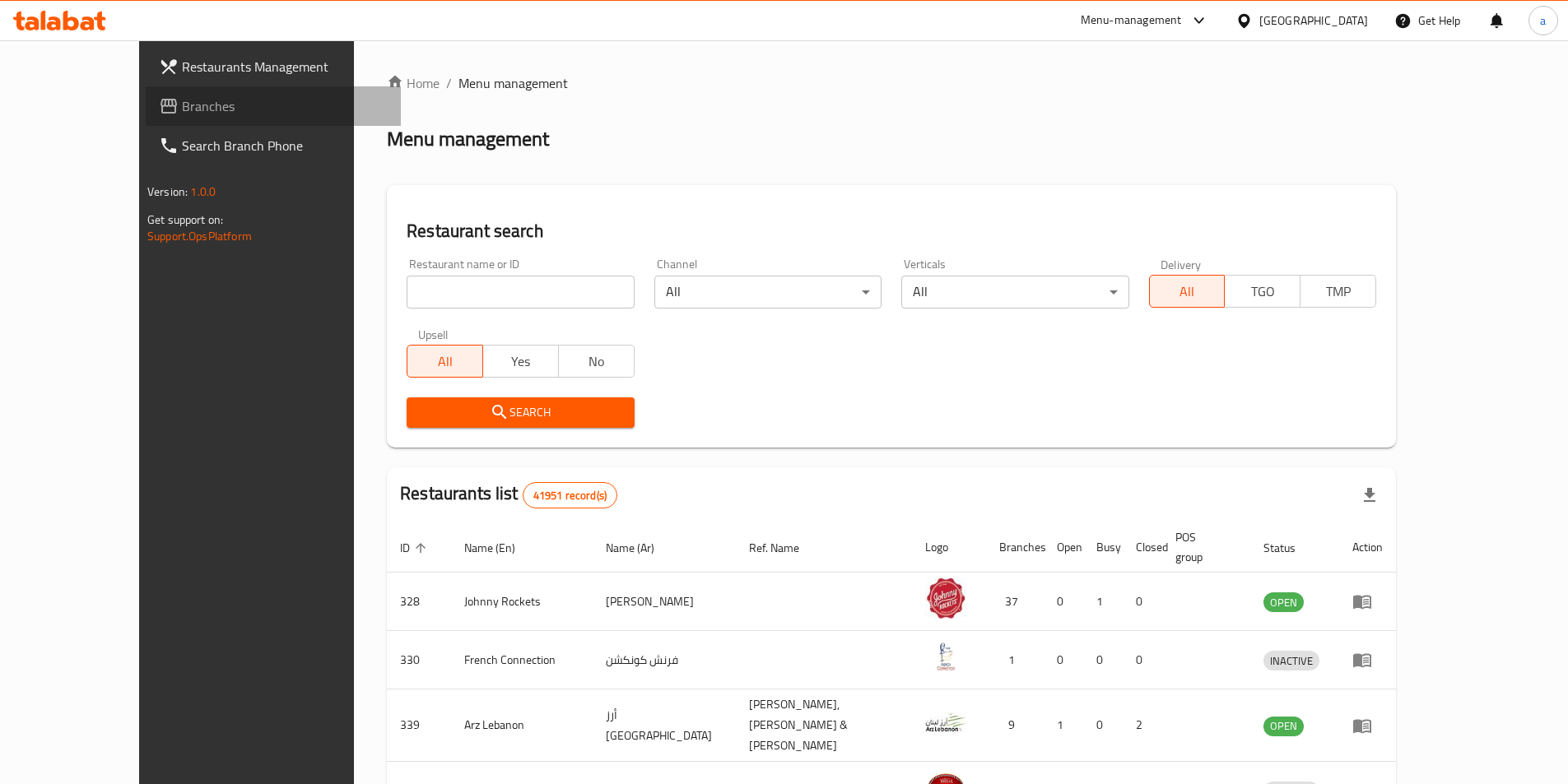
click at [182, 108] on span "Branches" at bounding box center [285, 106] width 206 height 20
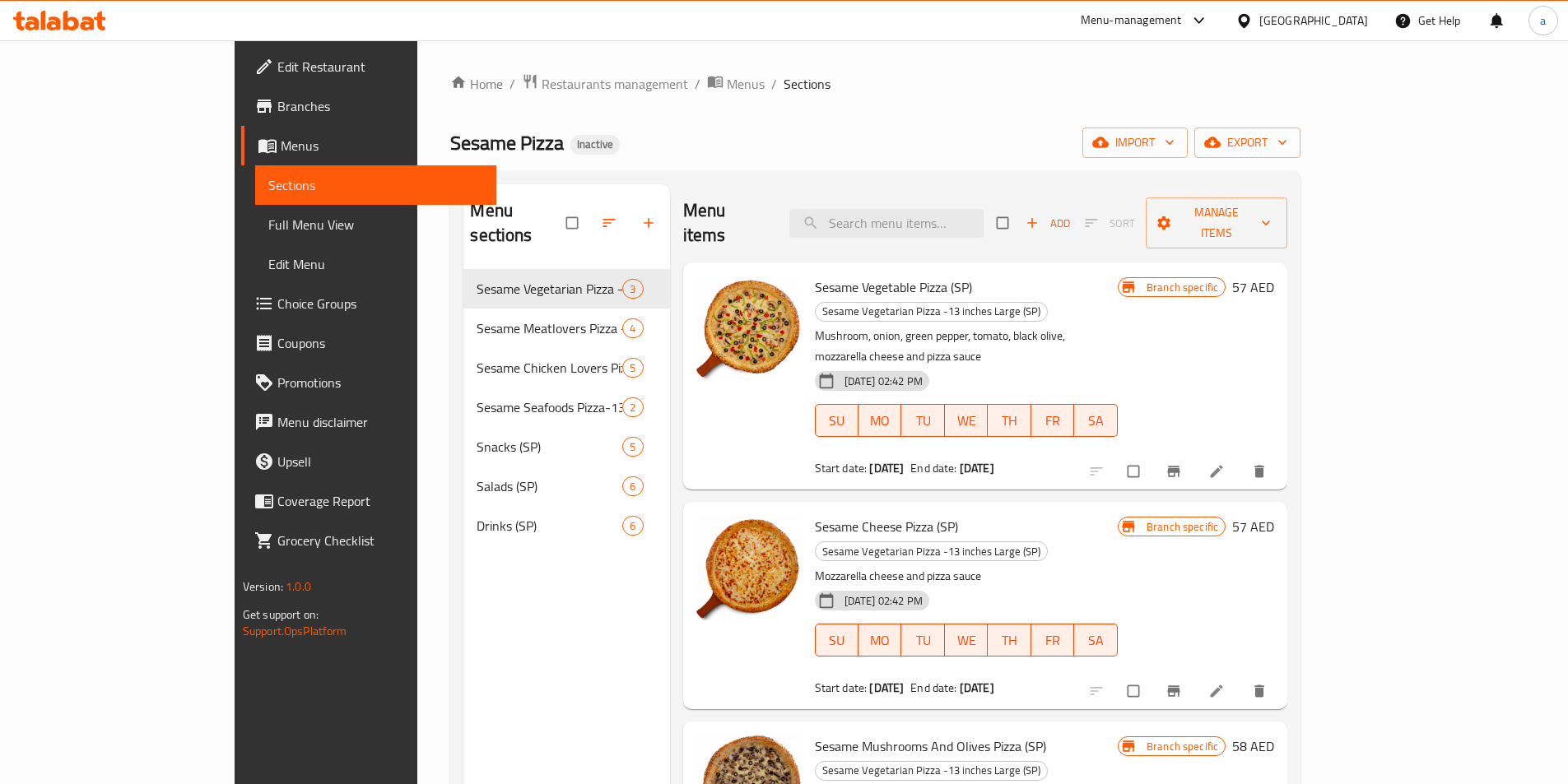
click at [268, 217] on span "Full Menu View" at bounding box center [375, 225] width 215 height 20
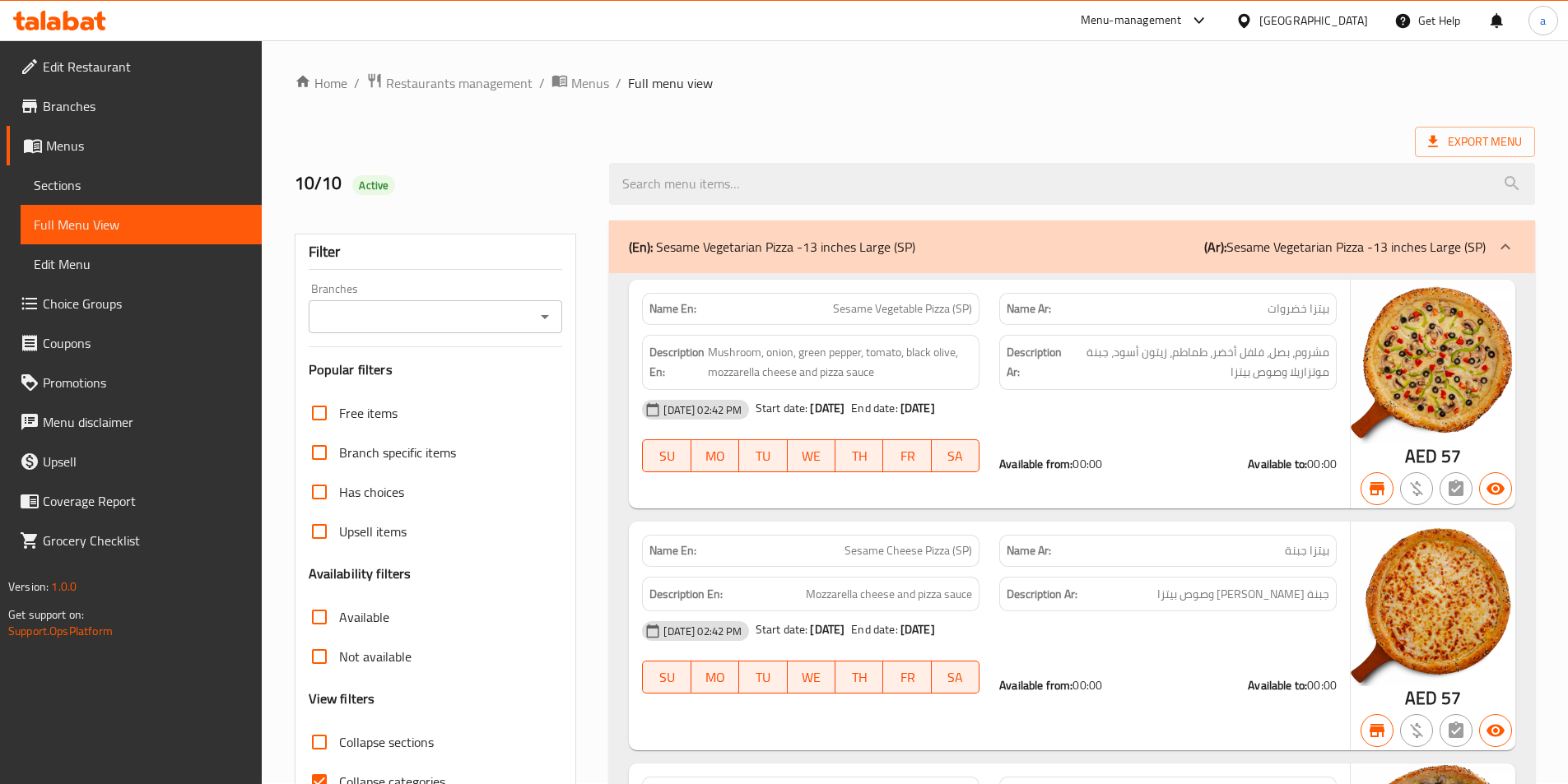
scroll to position [165, 0]
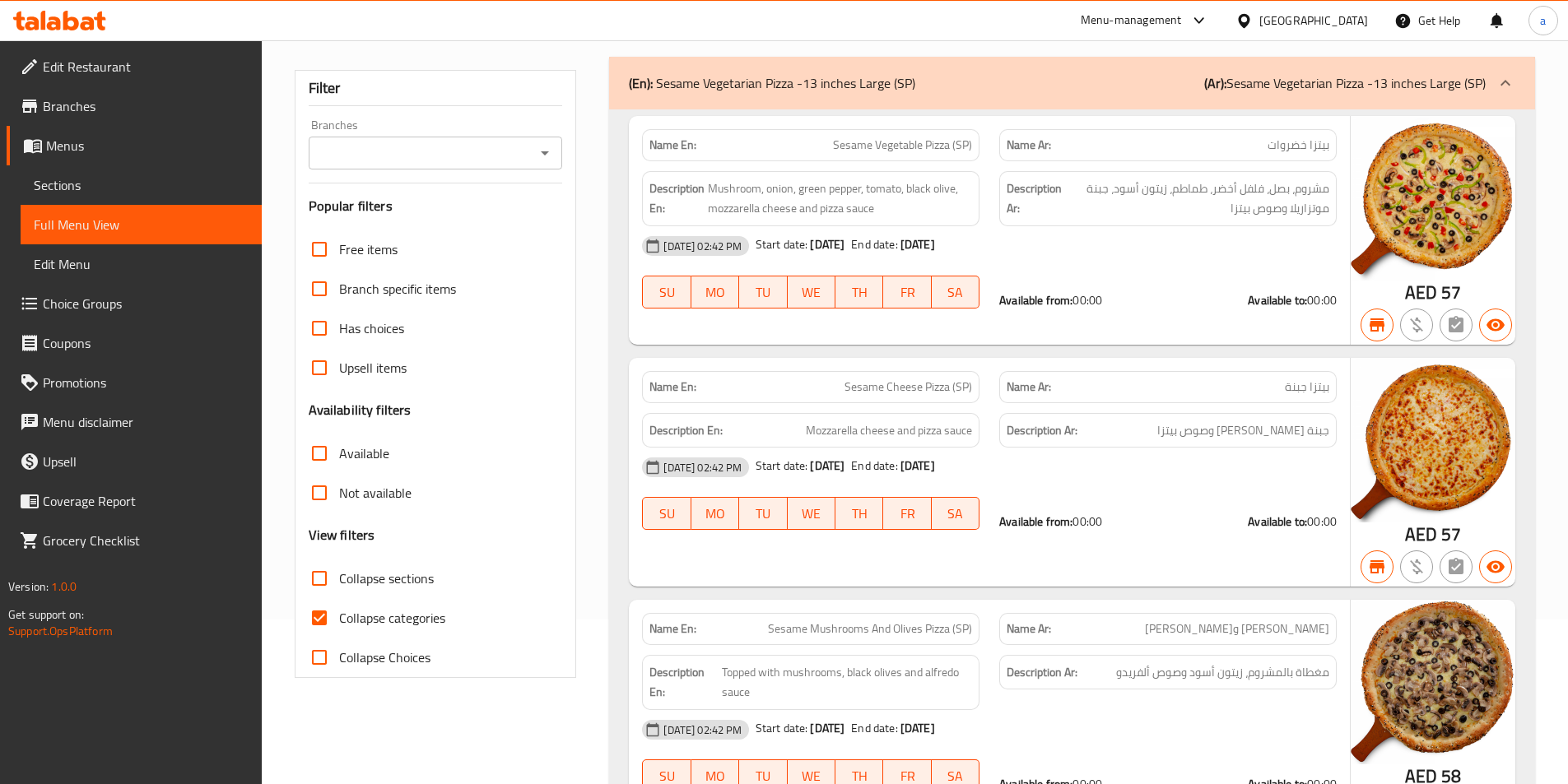
click at [344, 604] on label "Collapse categories" at bounding box center [372, 618] width 146 height 39
click at [339, 604] on input "Collapse categories" at bounding box center [319, 618] width 39 height 39
checkbox input "false"
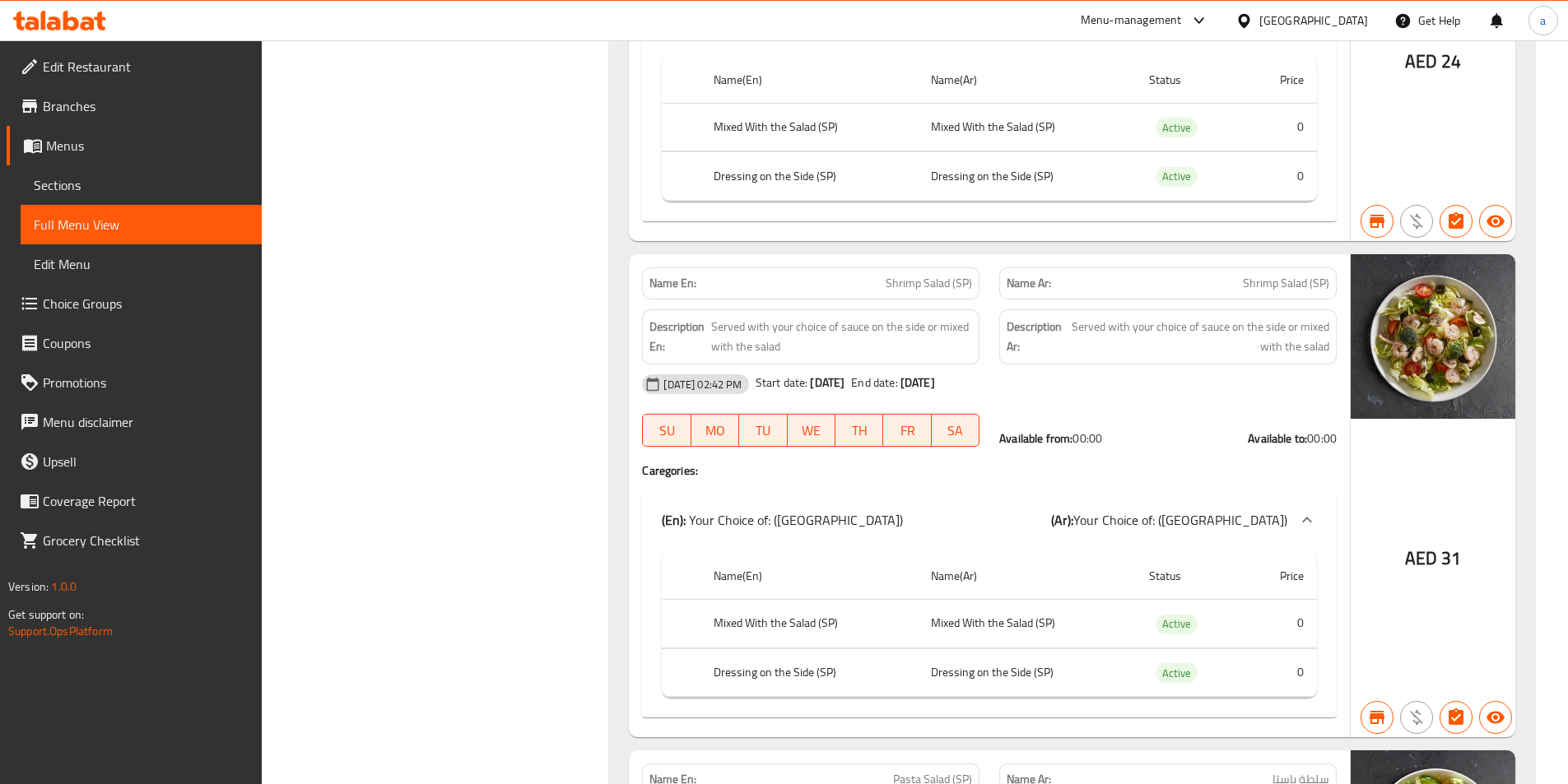
scroll to position [8459, 0]
